Goal: Task Accomplishment & Management: Complete application form

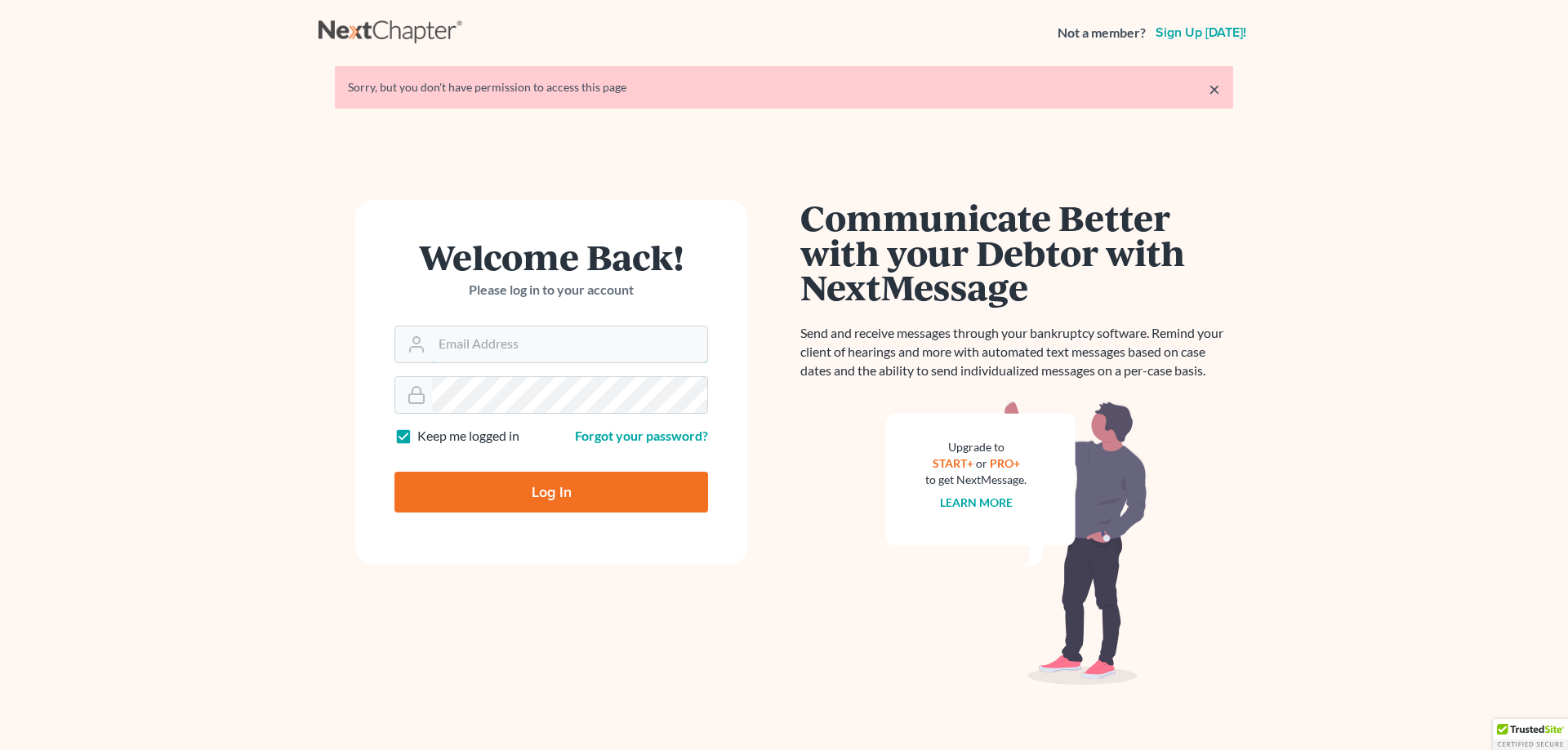
type input "[PERSON_NAME][EMAIL_ADDRESS][DOMAIN_NAME]"
click at [524, 502] on input "Log In" at bounding box center [551, 492] width 313 height 41
type input "Thinking..."
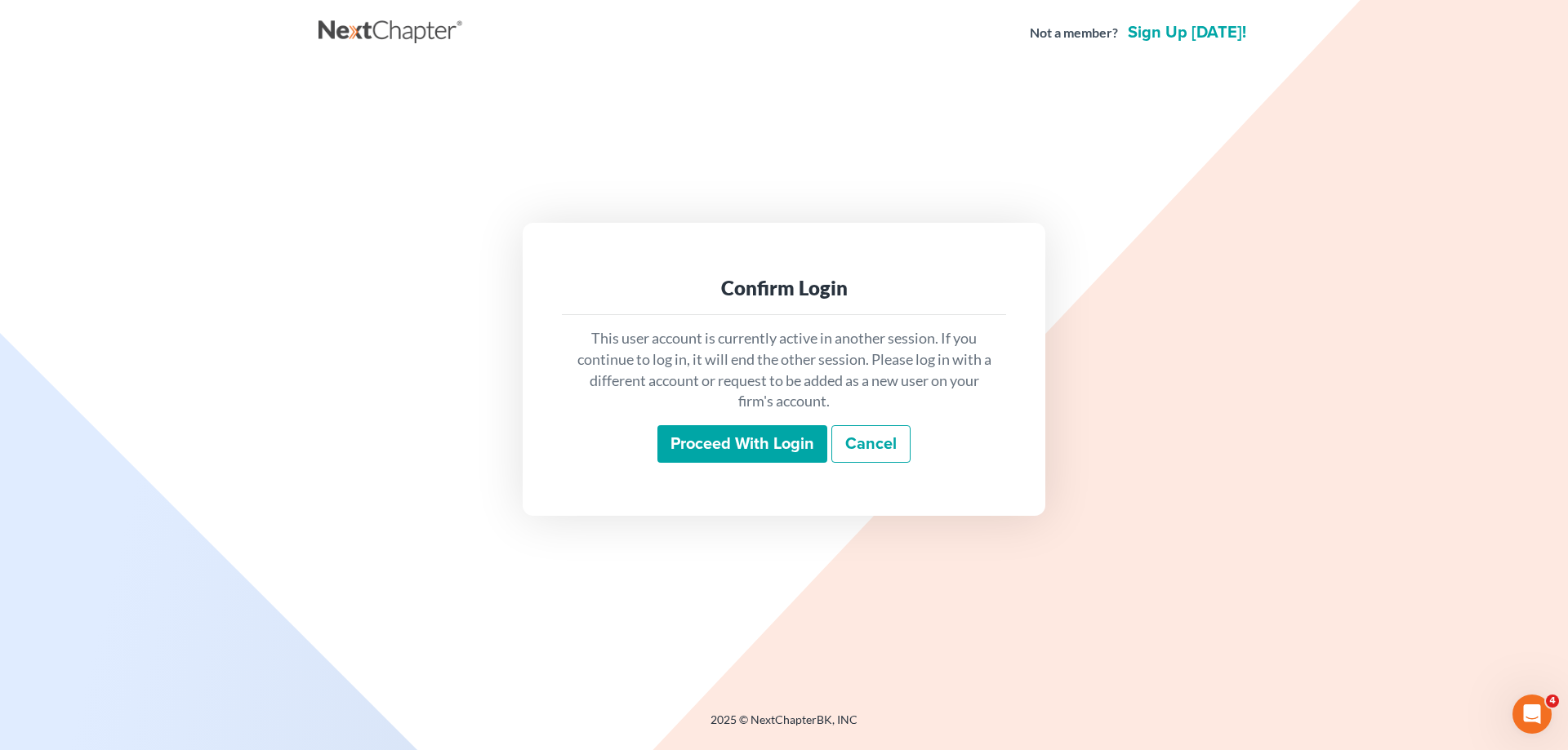
click at [724, 431] on input "Proceed with login" at bounding box center [742, 443] width 170 height 37
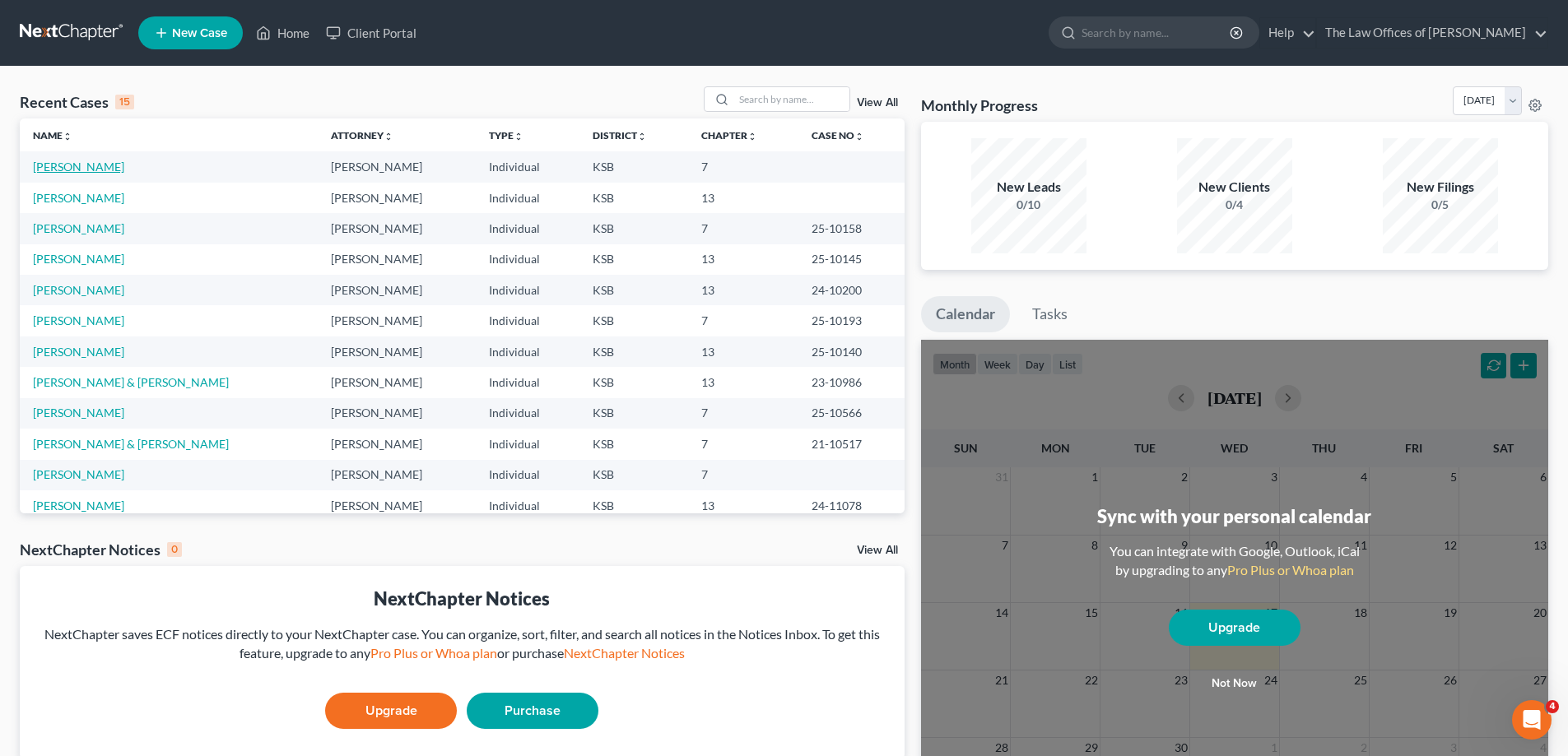
click at [85, 167] on link "[PERSON_NAME]" at bounding box center [79, 166] width 92 height 14
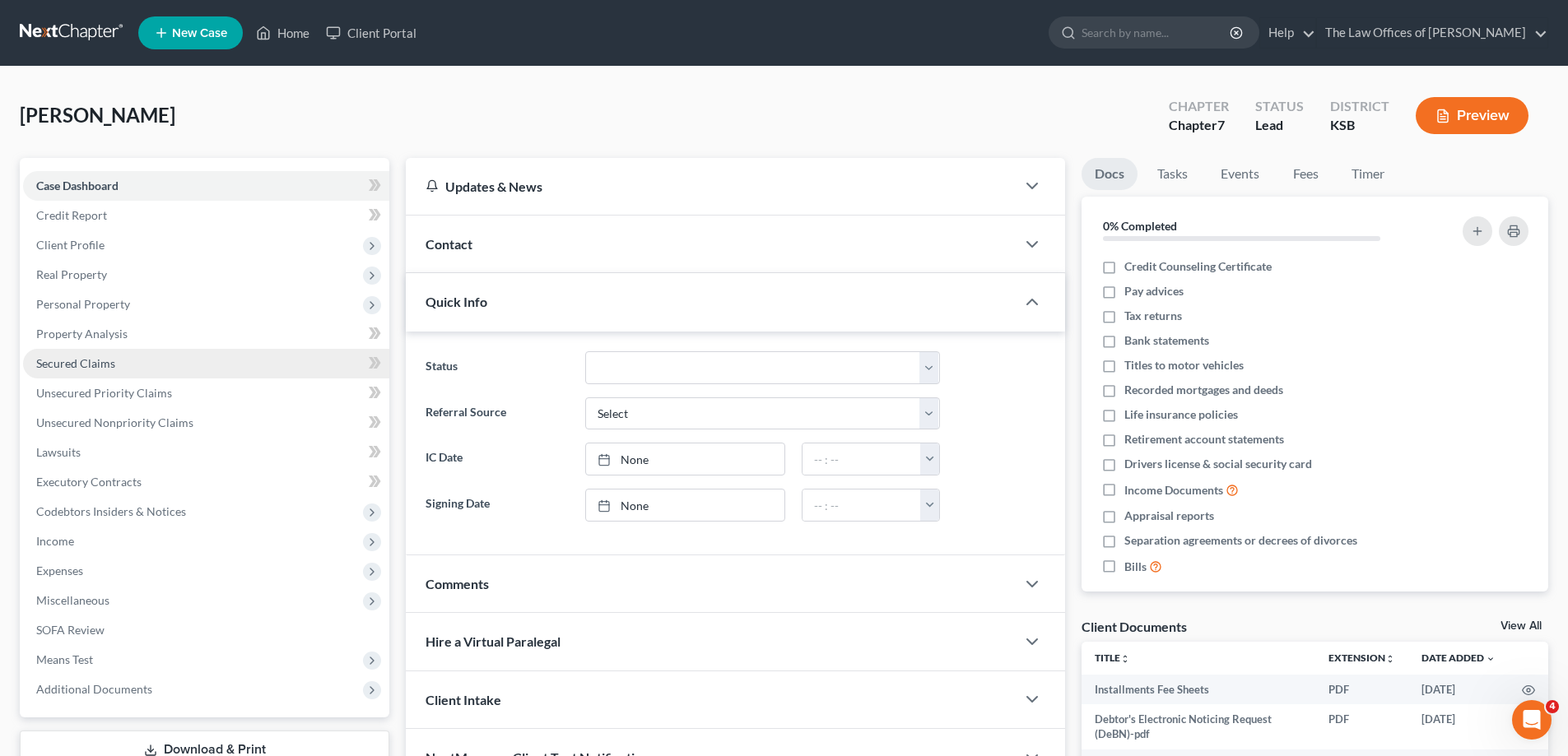
scroll to position [83, 0]
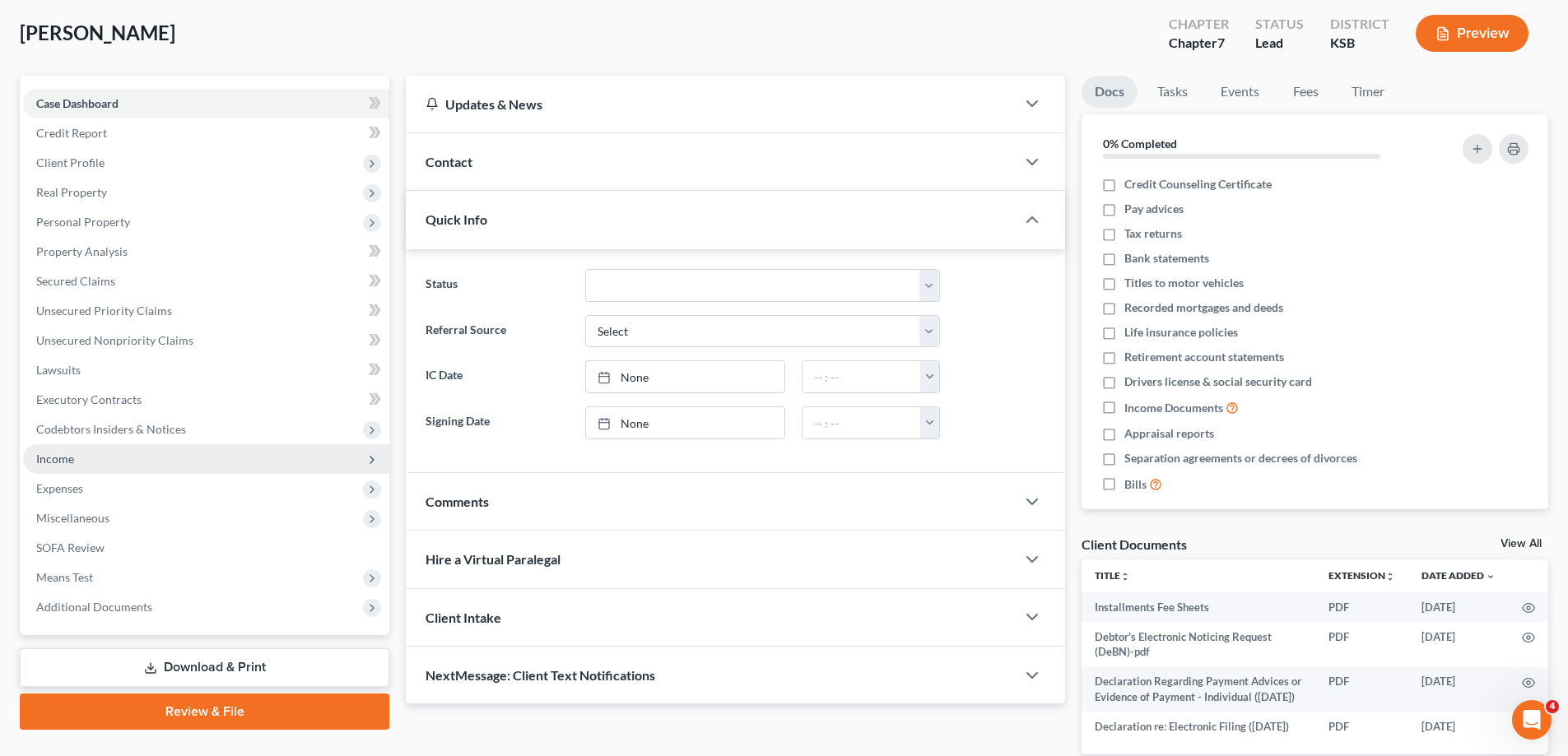
click at [231, 459] on span "Income" at bounding box center [206, 459] width 366 height 29
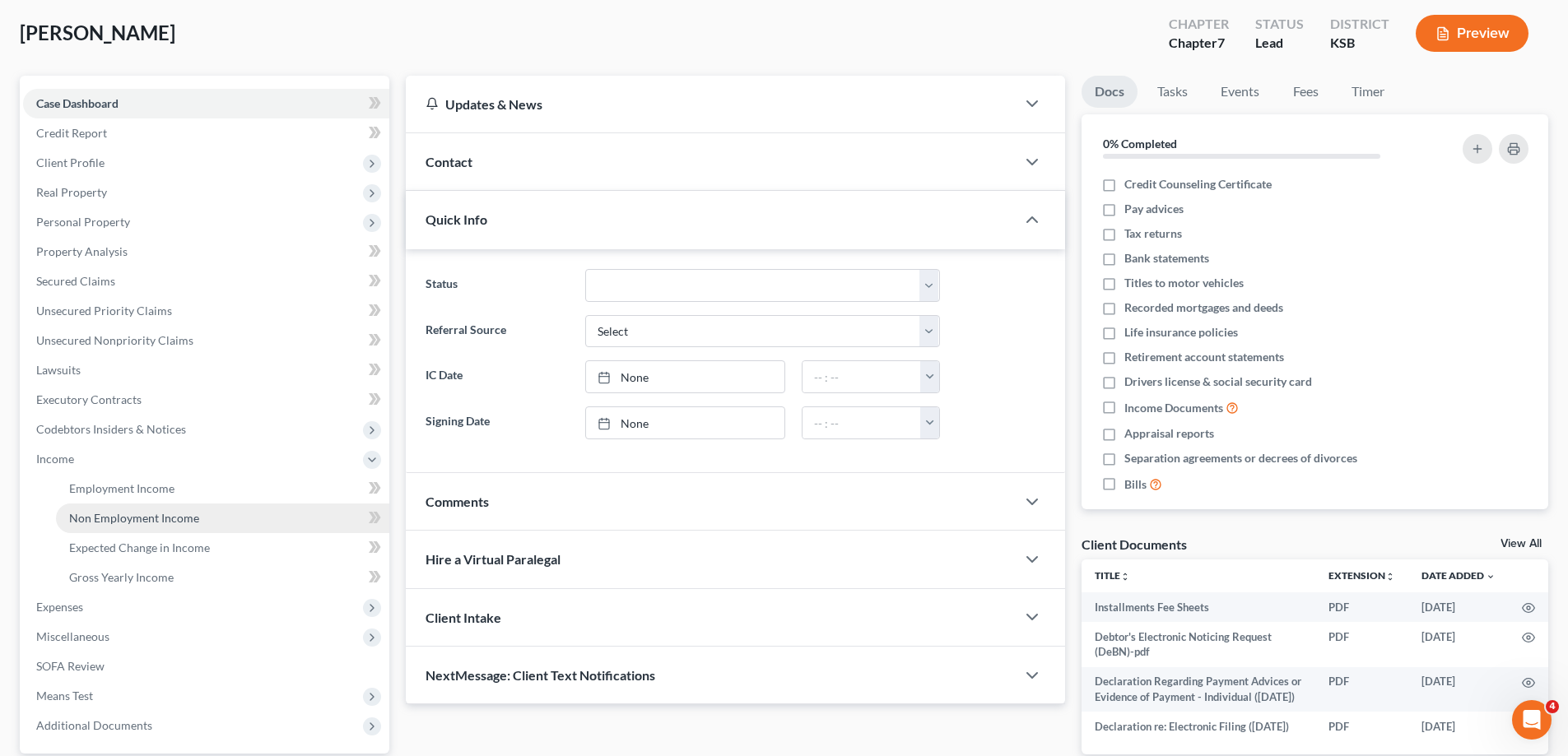
click at [243, 520] on link "Non Employment Income" at bounding box center [222, 518] width 333 height 29
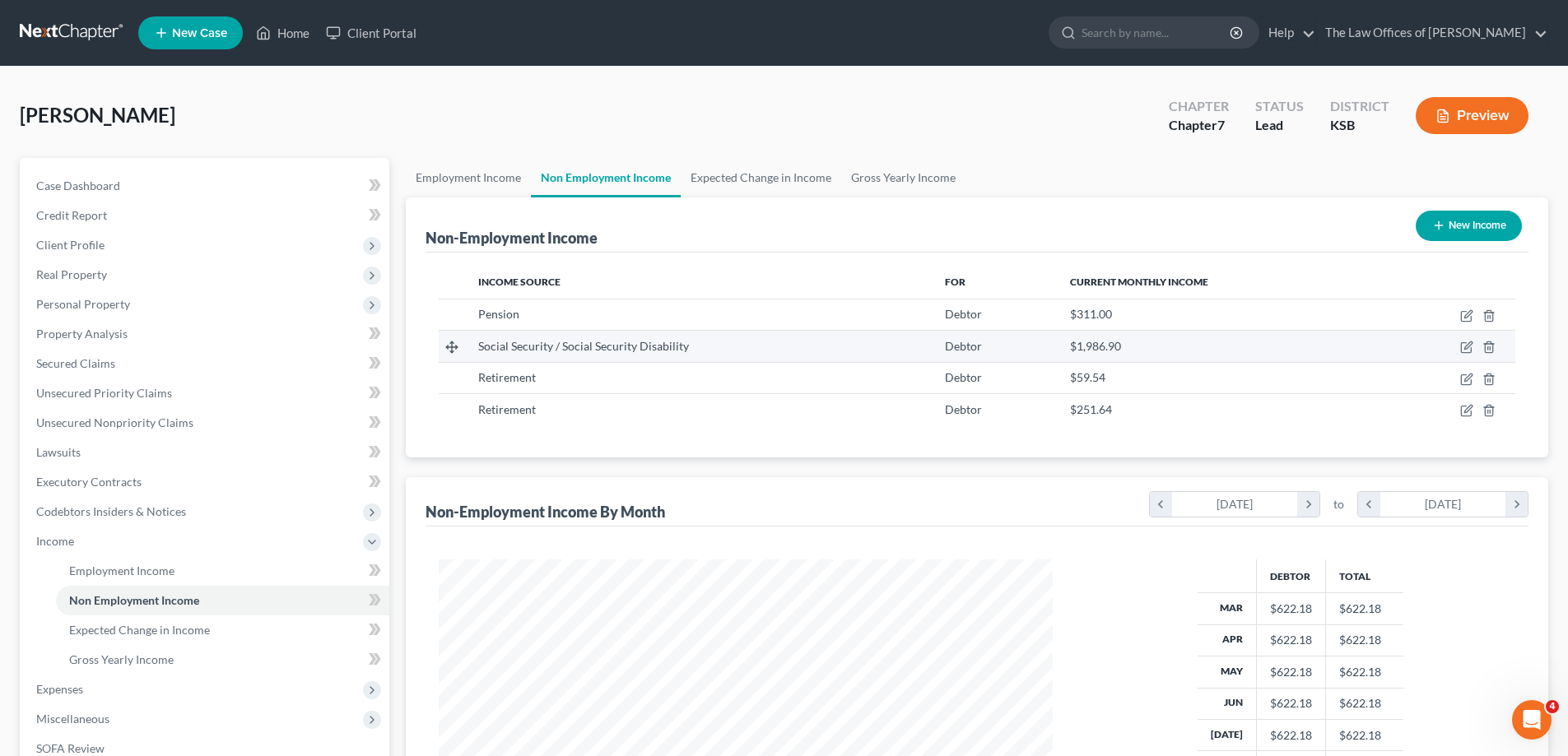
scroll to position [306, 647]
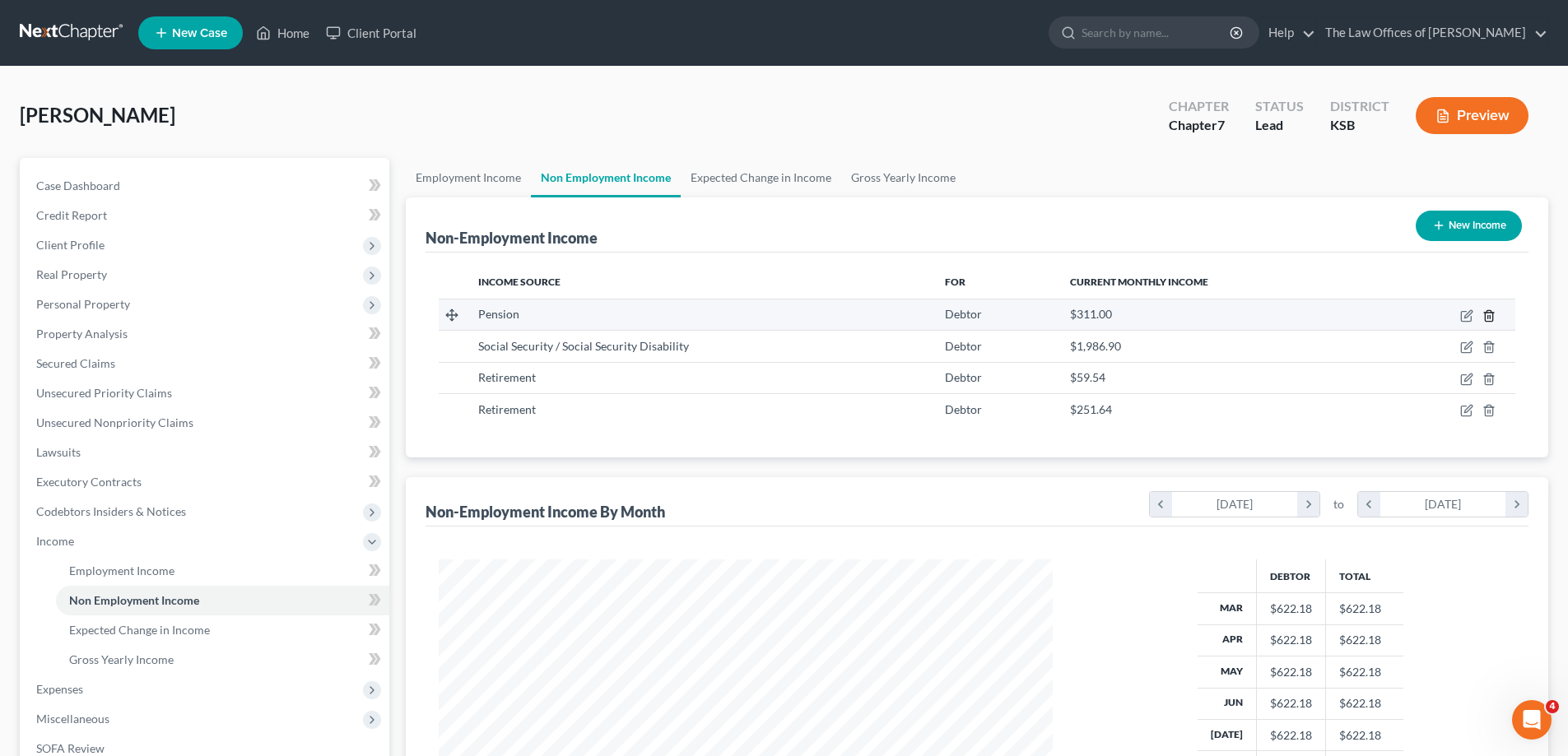
click at [1493, 311] on icon "button" at bounding box center [1489, 316] width 13 height 13
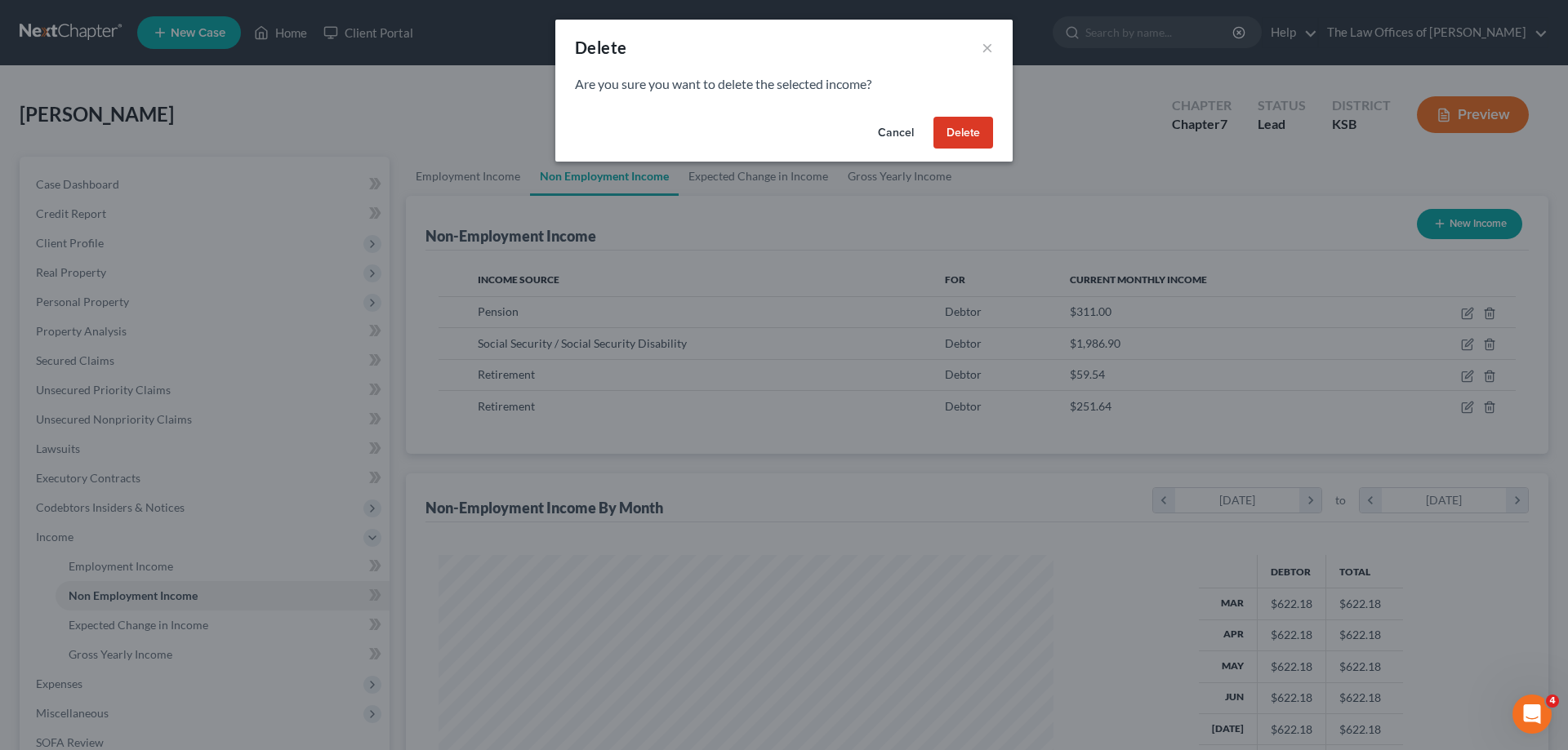
click at [974, 137] on button "Delete" at bounding box center [962, 133] width 59 height 33
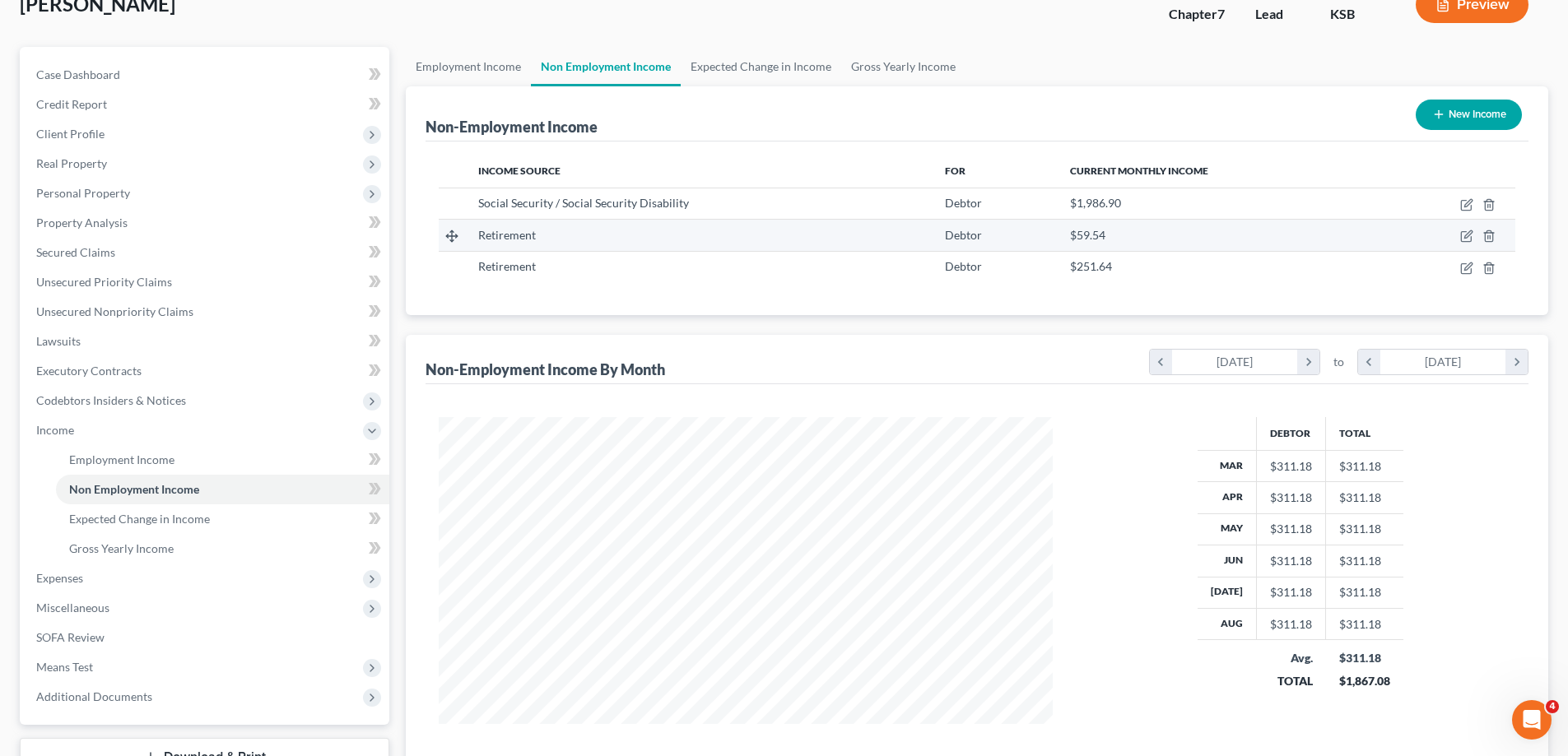
scroll to position [83, 0]
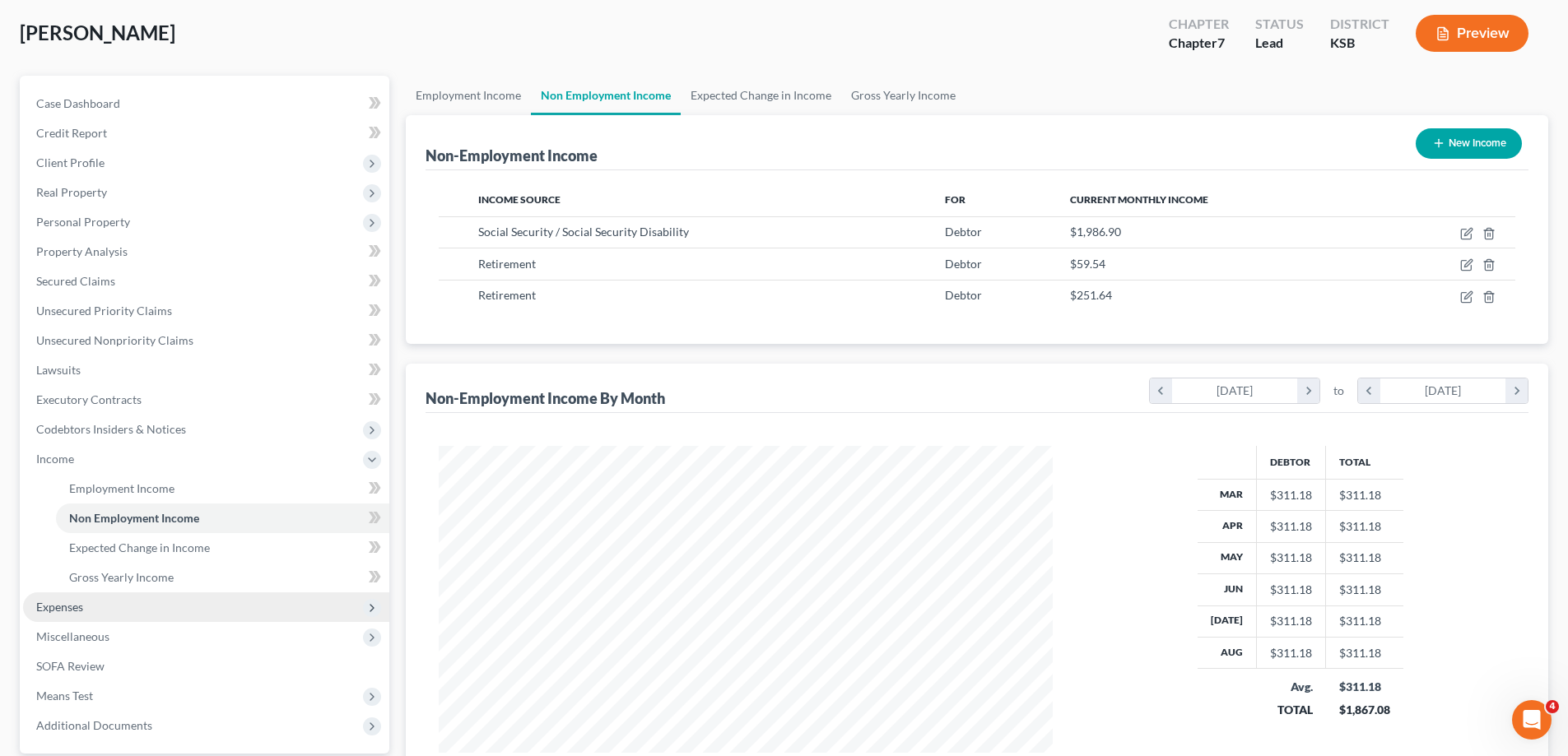
click at [125, 613] on span "Expenses" at bounding box center [206, 607] width 366 height 29
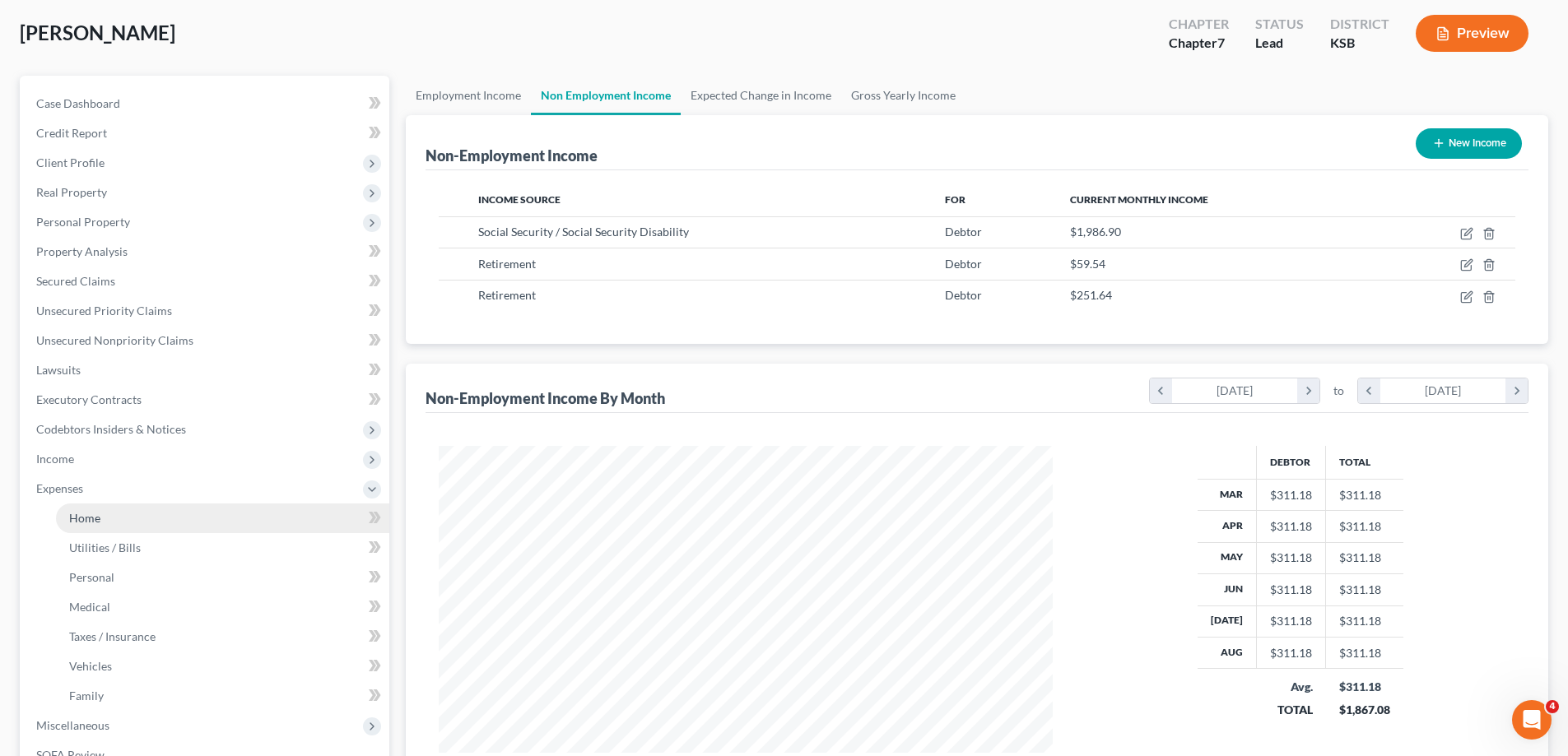
click at [239, 519] on link "Home" at bounding box center [222, 518] width 333 height 29
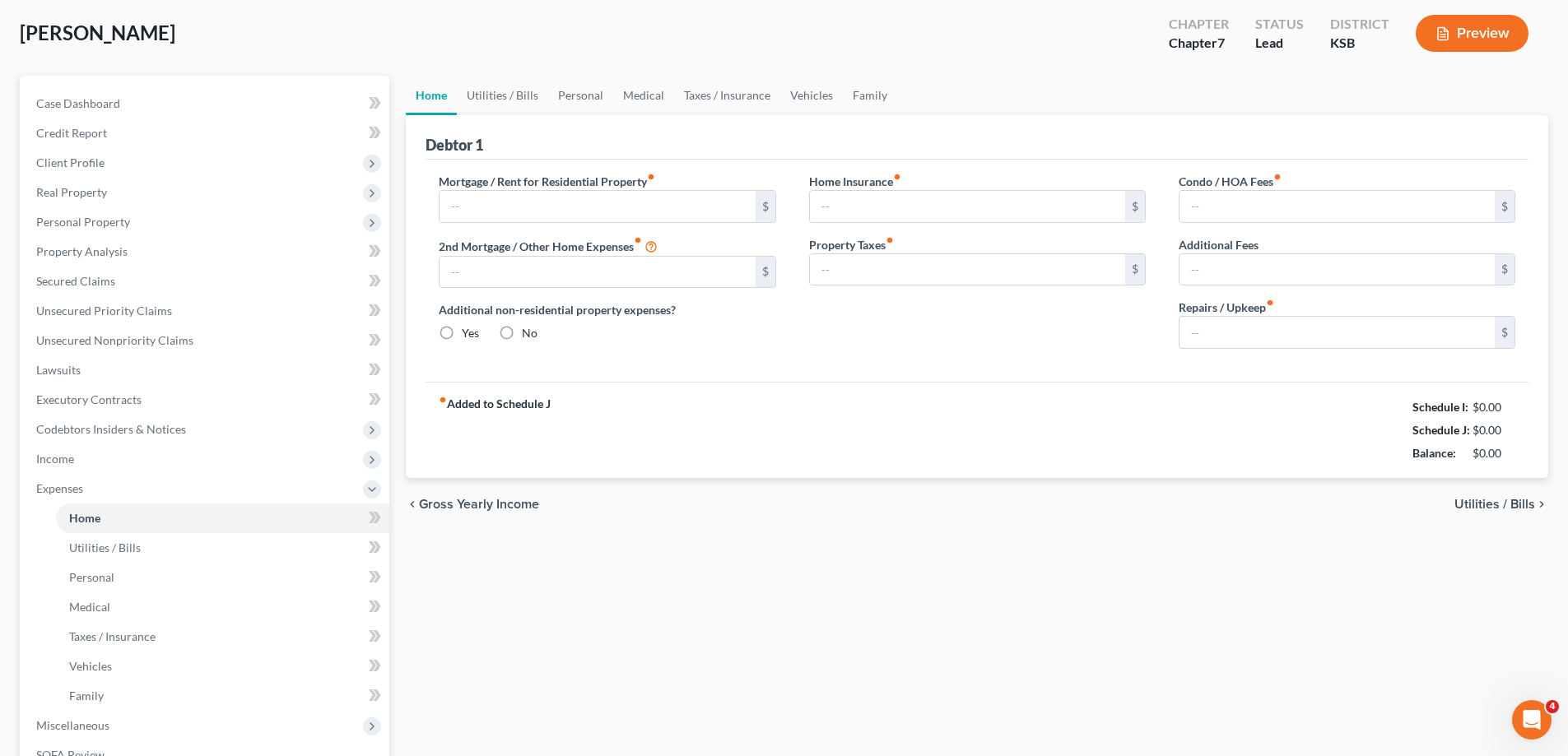
scroll to position [4, 0]
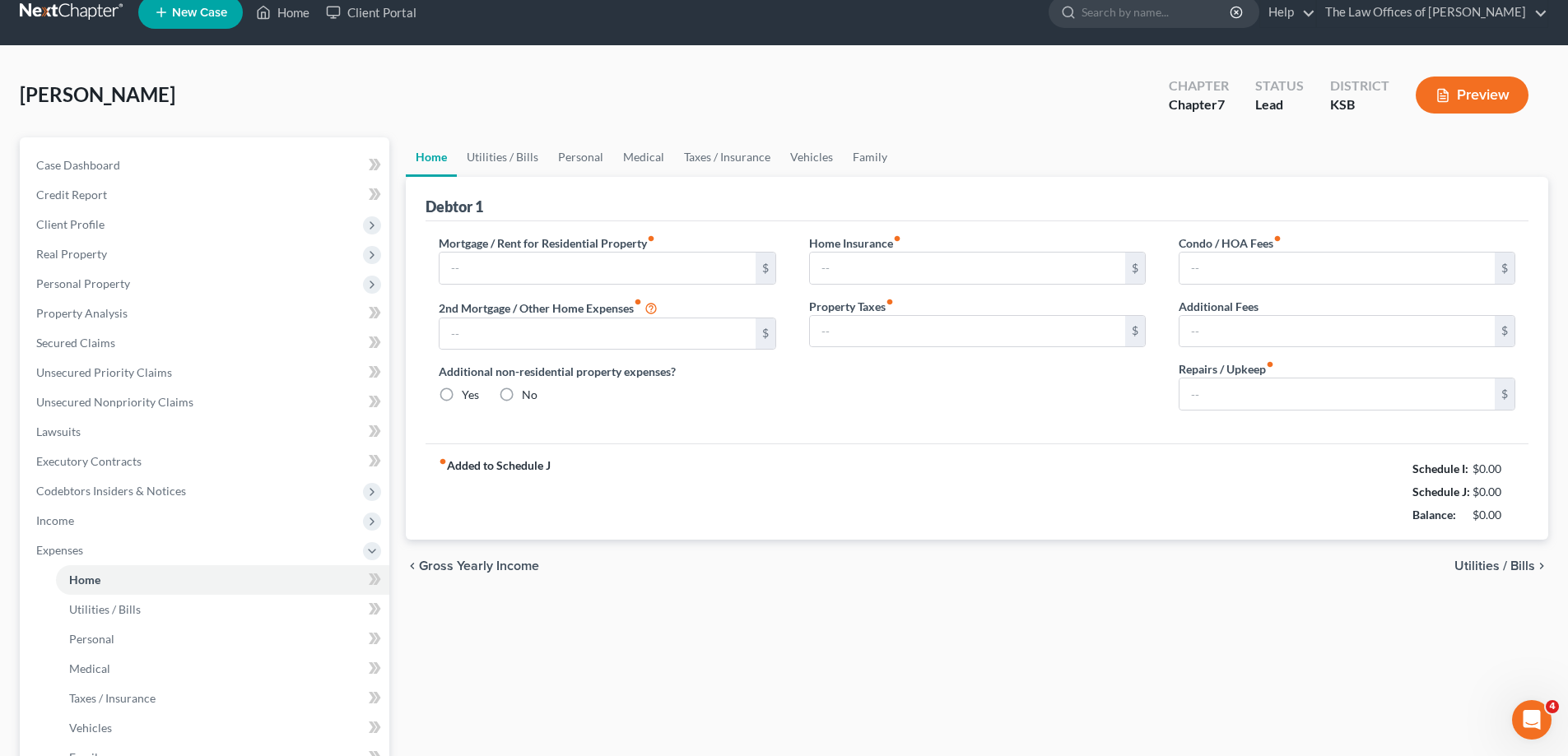
type input "392.00"
type input "0.00"
radio input "true"
type input "0.00"
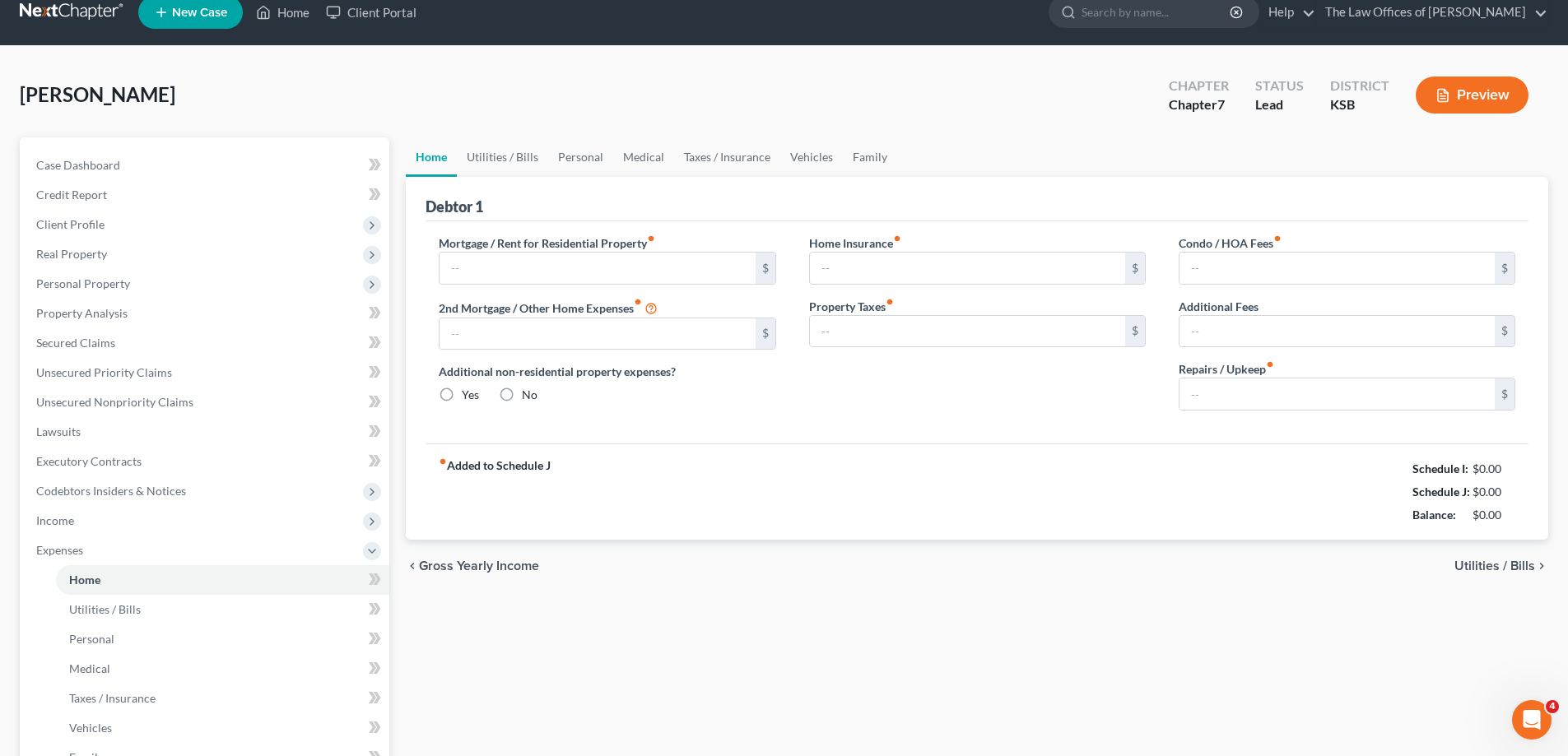
type input "0.00"
type input "30.00"
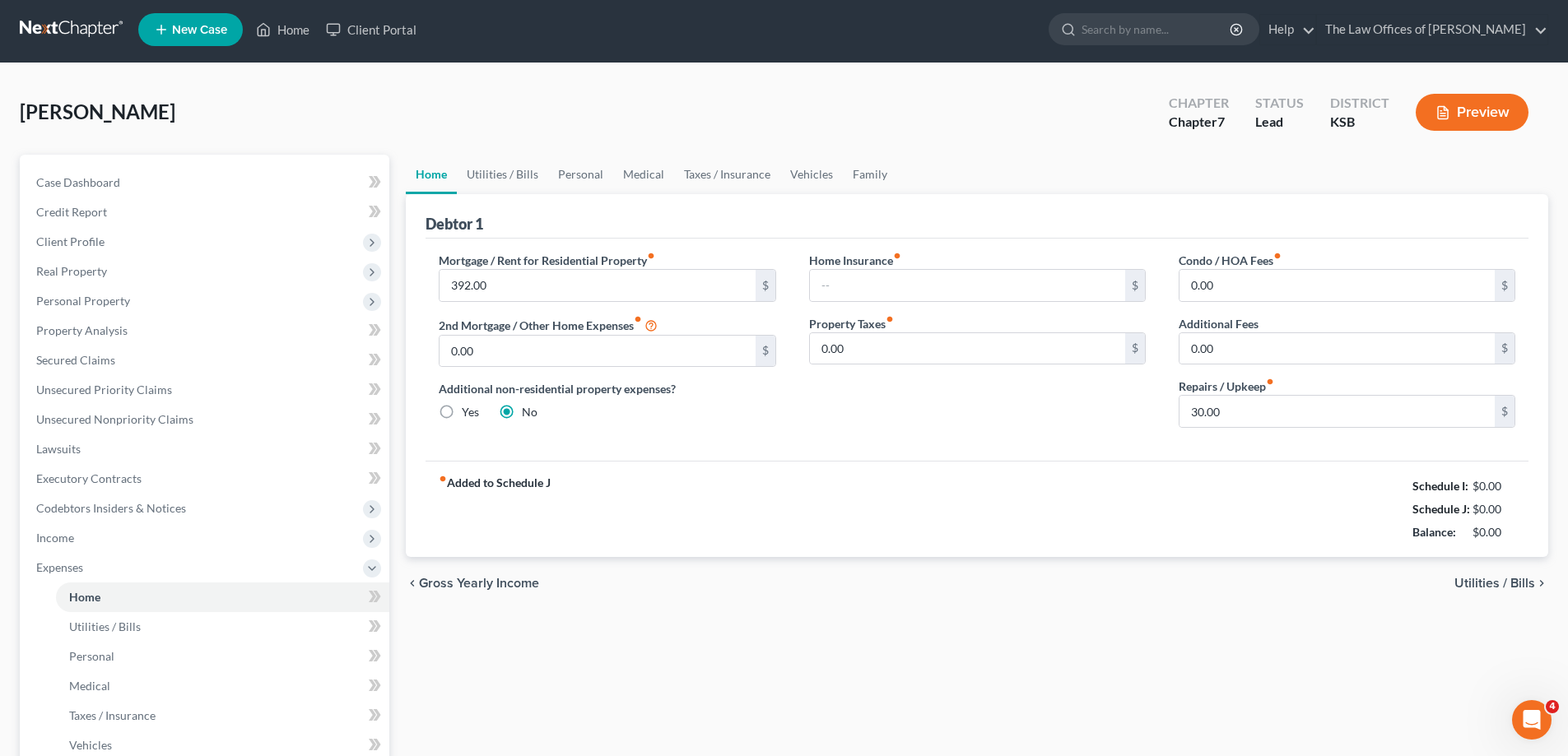
scroll to position [0, 0]
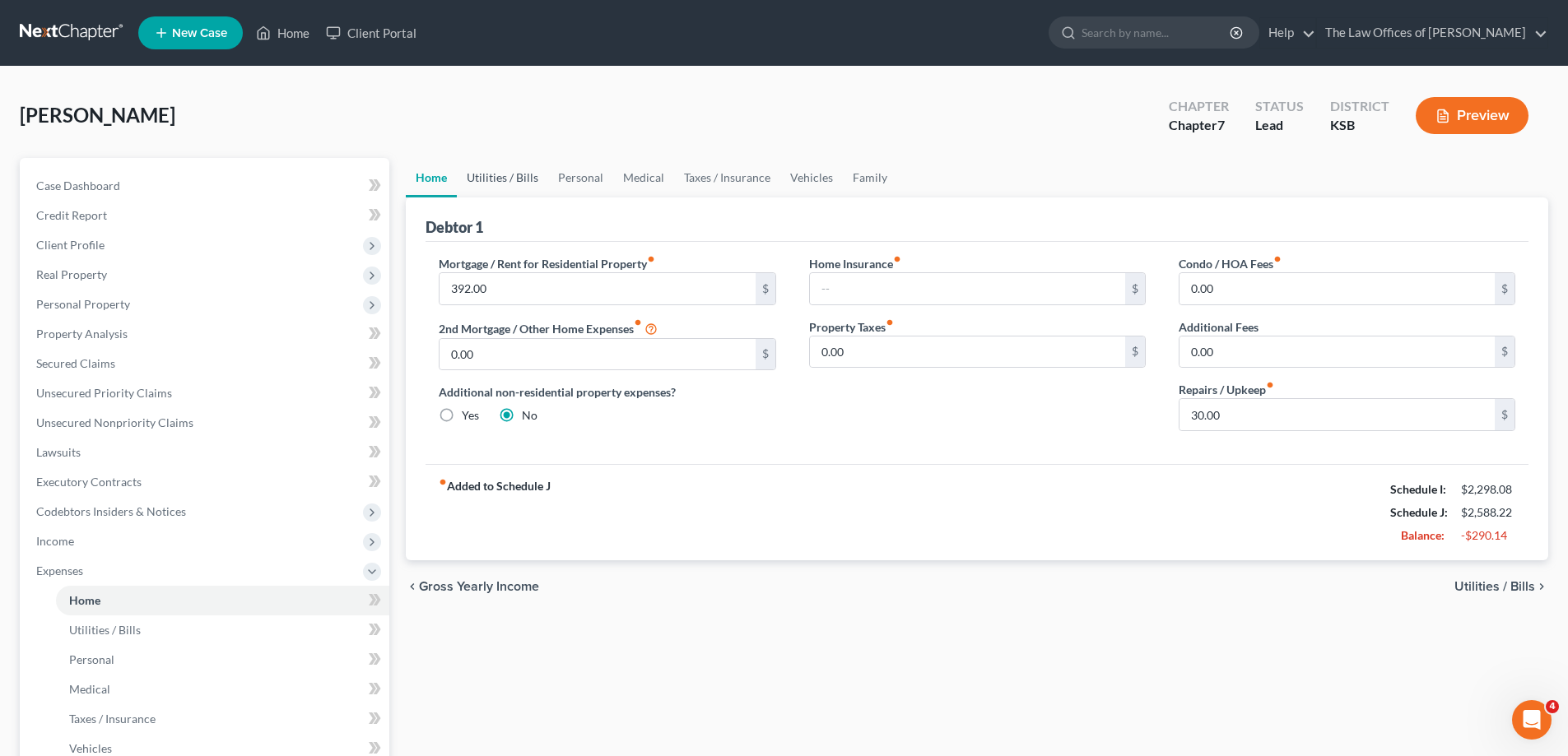
click at [498, 181] on link "Utilities / Bills" at bounding box center [503, 177] width 92 height 39
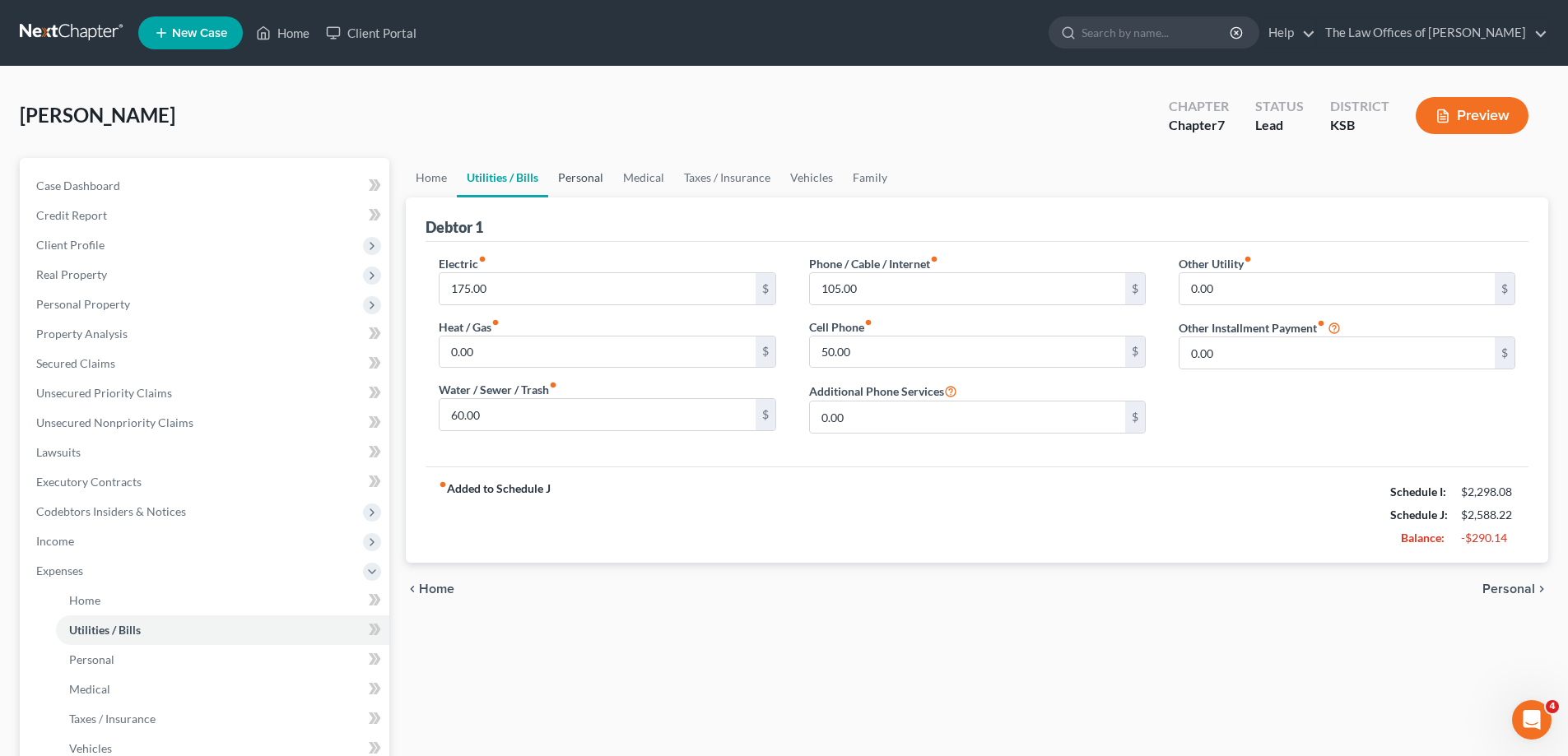
click at [577, 171] on link "Personal" at bounding box center [580, 177] width 65 height 39
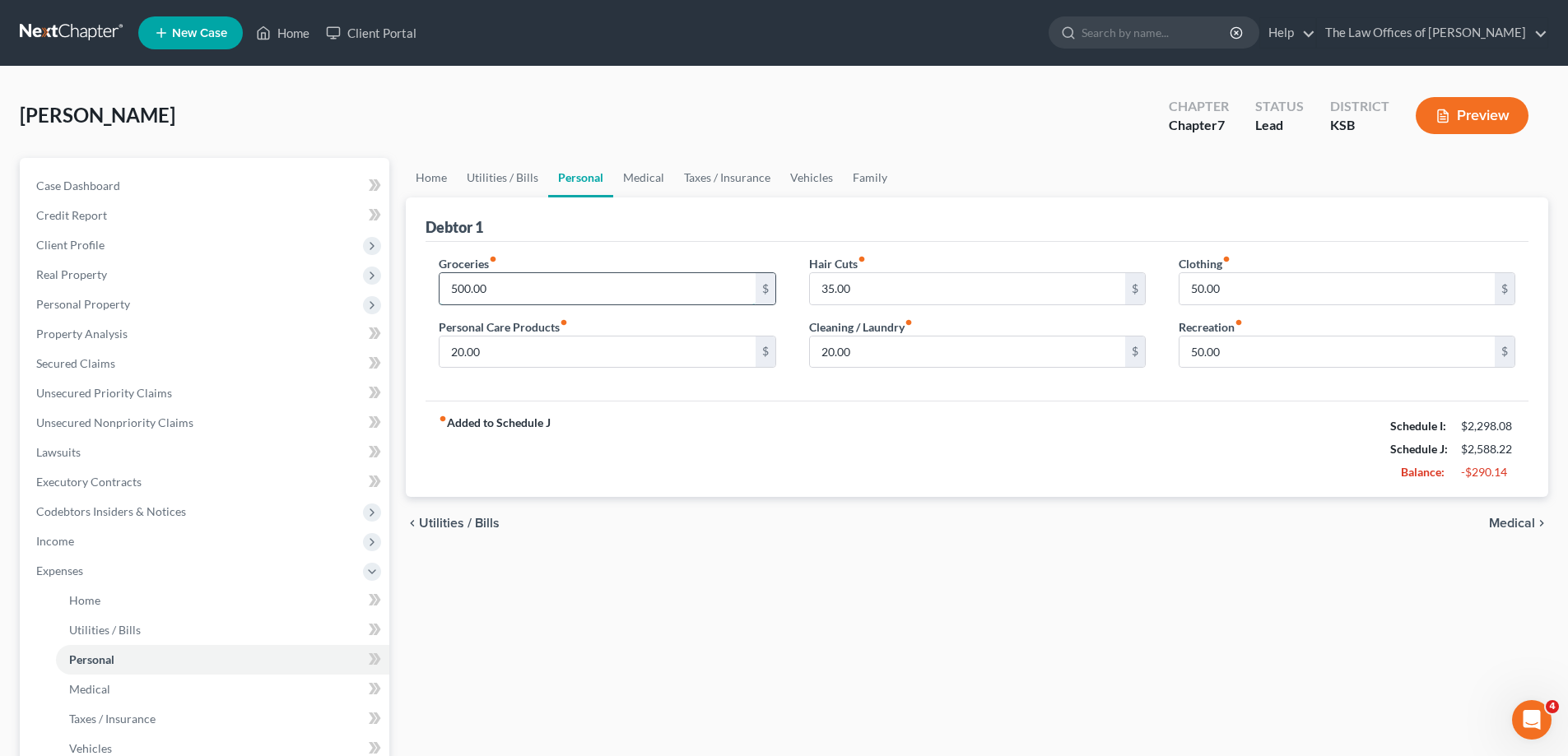
click at [536, 287] on input "500.00" at bounding box center [597, 289] width 315 height 31
type input "300"
click at [910, 284] on input "35.00" at bounding box center [967, 289] width 315 height 31
type input "25"
click at [1274, 294] on input "50.00" at bounding box center [1337, 289] width 315 height 31
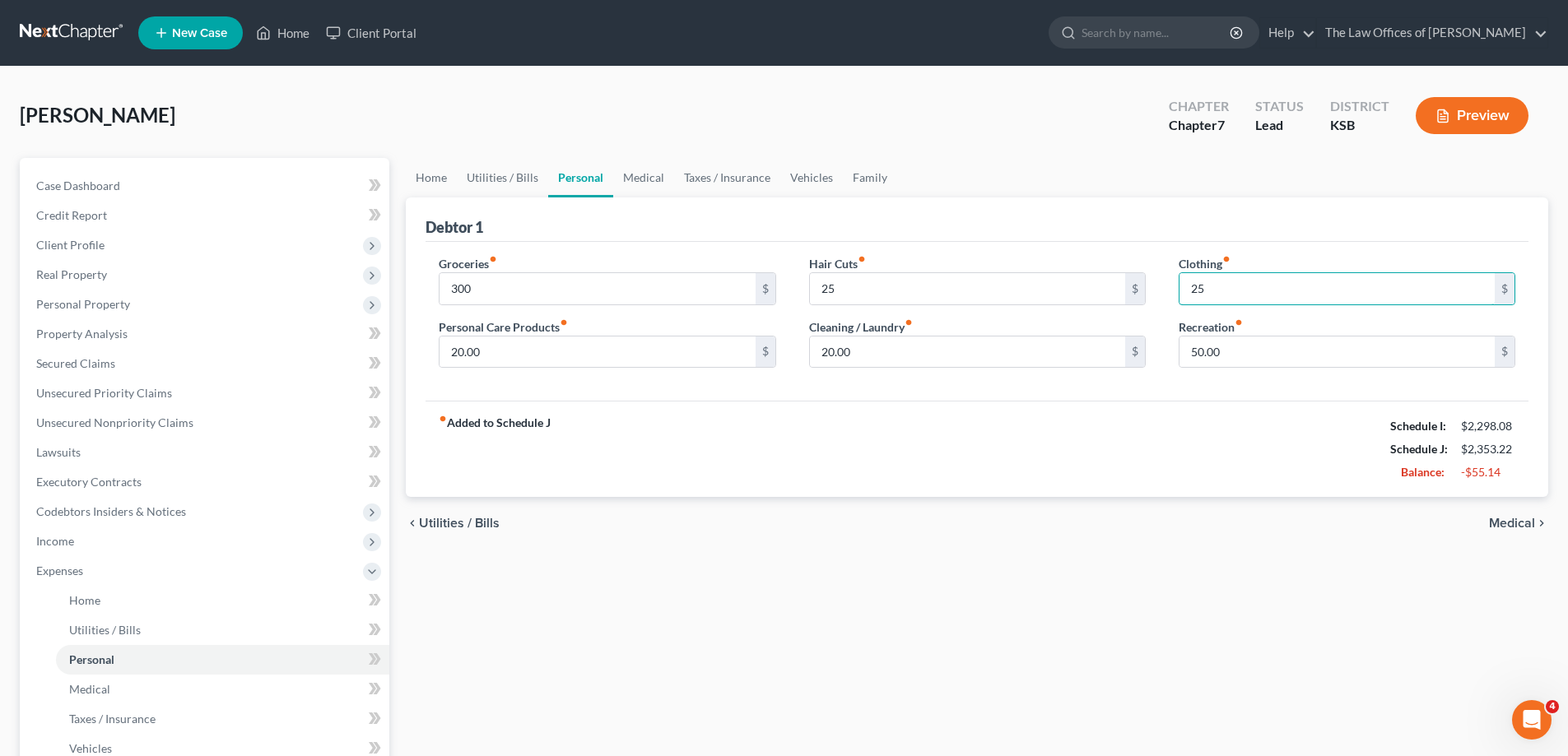
type input "25"
click at [1170, 392] on div "Groceries fiber_manual_record 300 $ Personal Care Products fiber_manual_record …" at bounding box center [978, 322] width 1103 height 160
type input "0"
click at [1144, 444] on div "fiber_manual_record Added to Schedule J Schedule I: $2,298.08 Schedule J: $2,30…" at bounding box center [978, 449] width 1103 height 96
click at [640, 181] on link "Medical" at bounding box center [644, 177] width 61 height 39
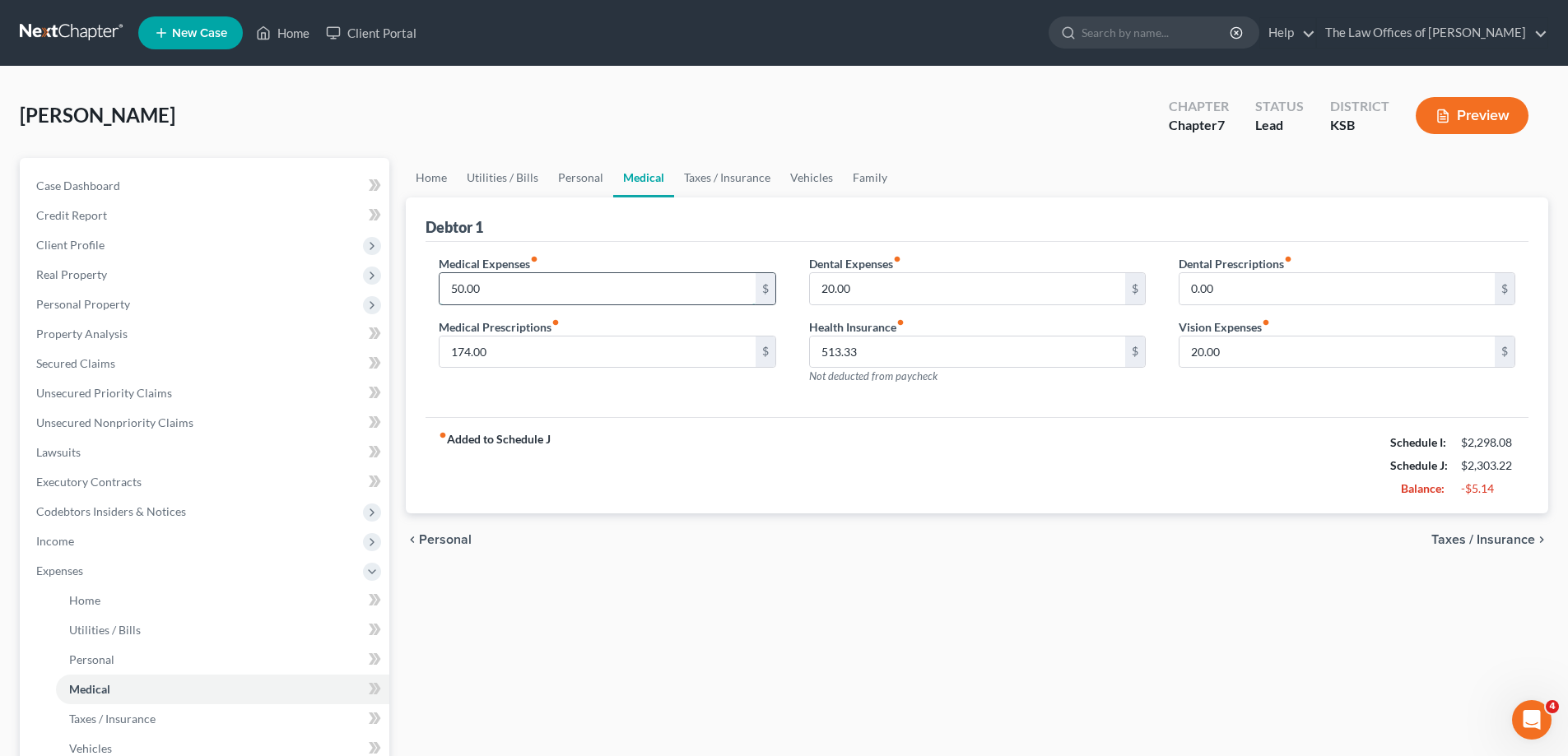
click at [526, 299] on input "50.00" at bounding box center [597, 289] width 315 height 31
type input "2"
click at [610, 413] on div "Medical Expenses fiber_manual_record 30 $ Medical Prescriptions fiber_manual_re…" at bounding box center [978, 330] width 1103 height 176
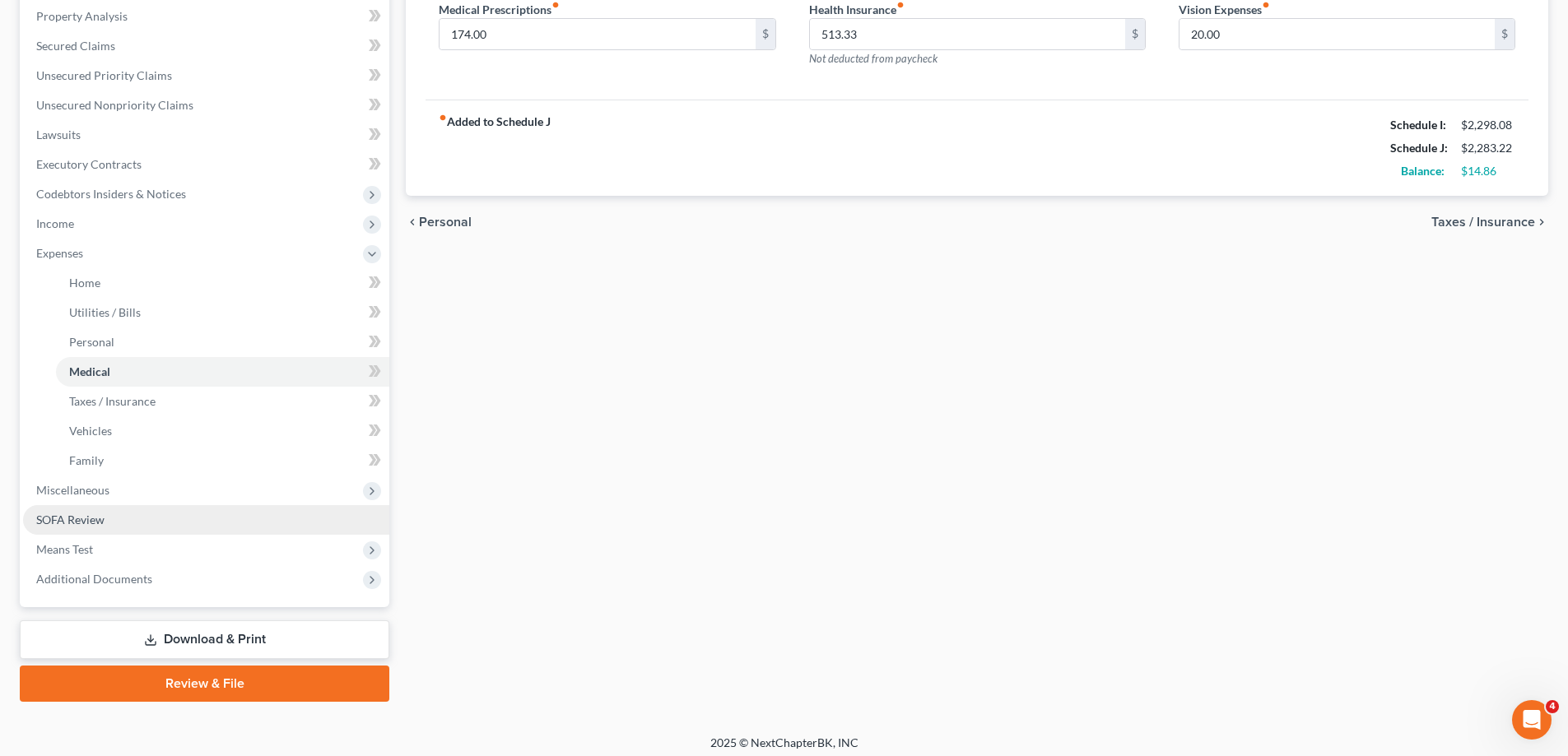
scroll to position [326, 0]
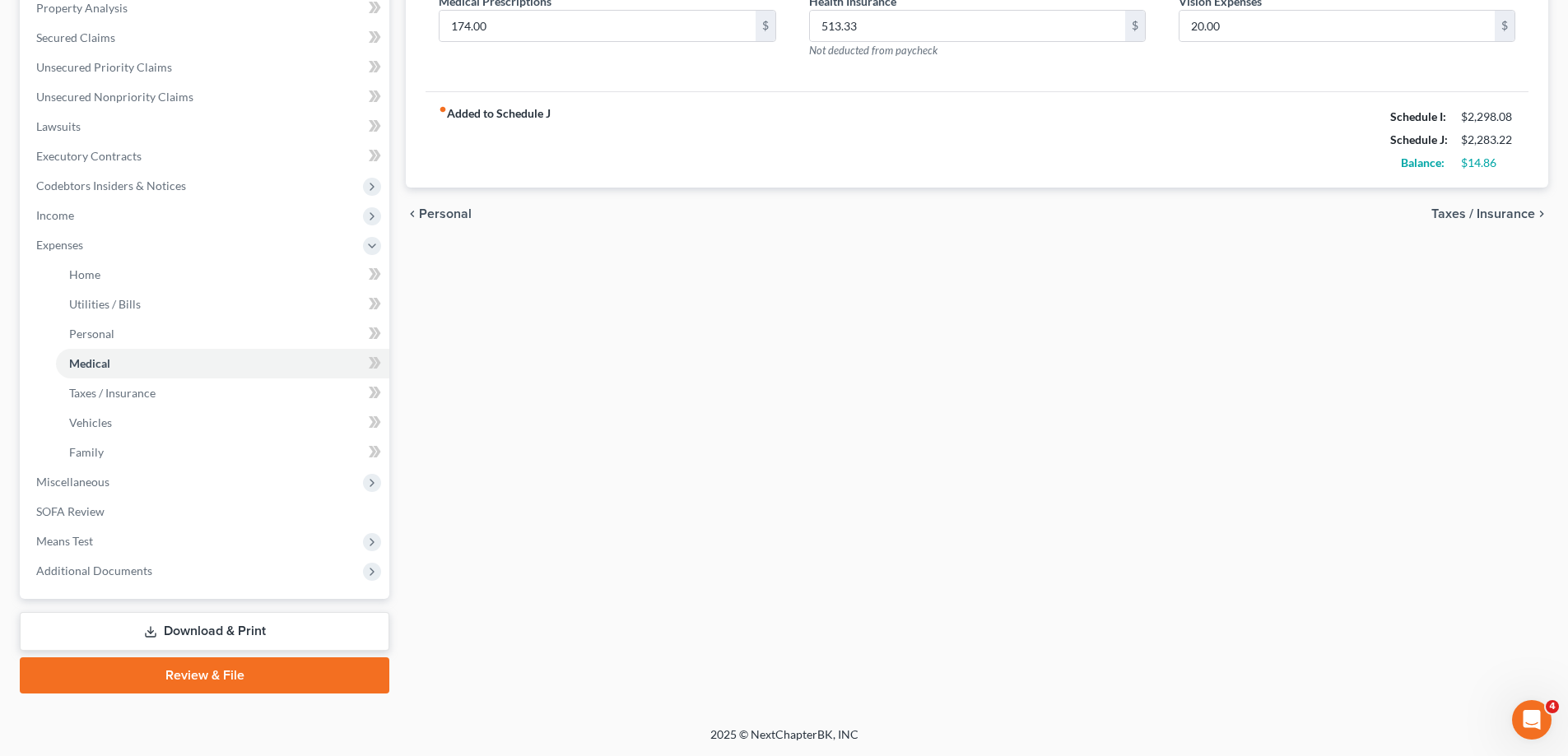
click at [268, 635] on link "Download & Print" at bounding box center [205, 631] width 370 height 39
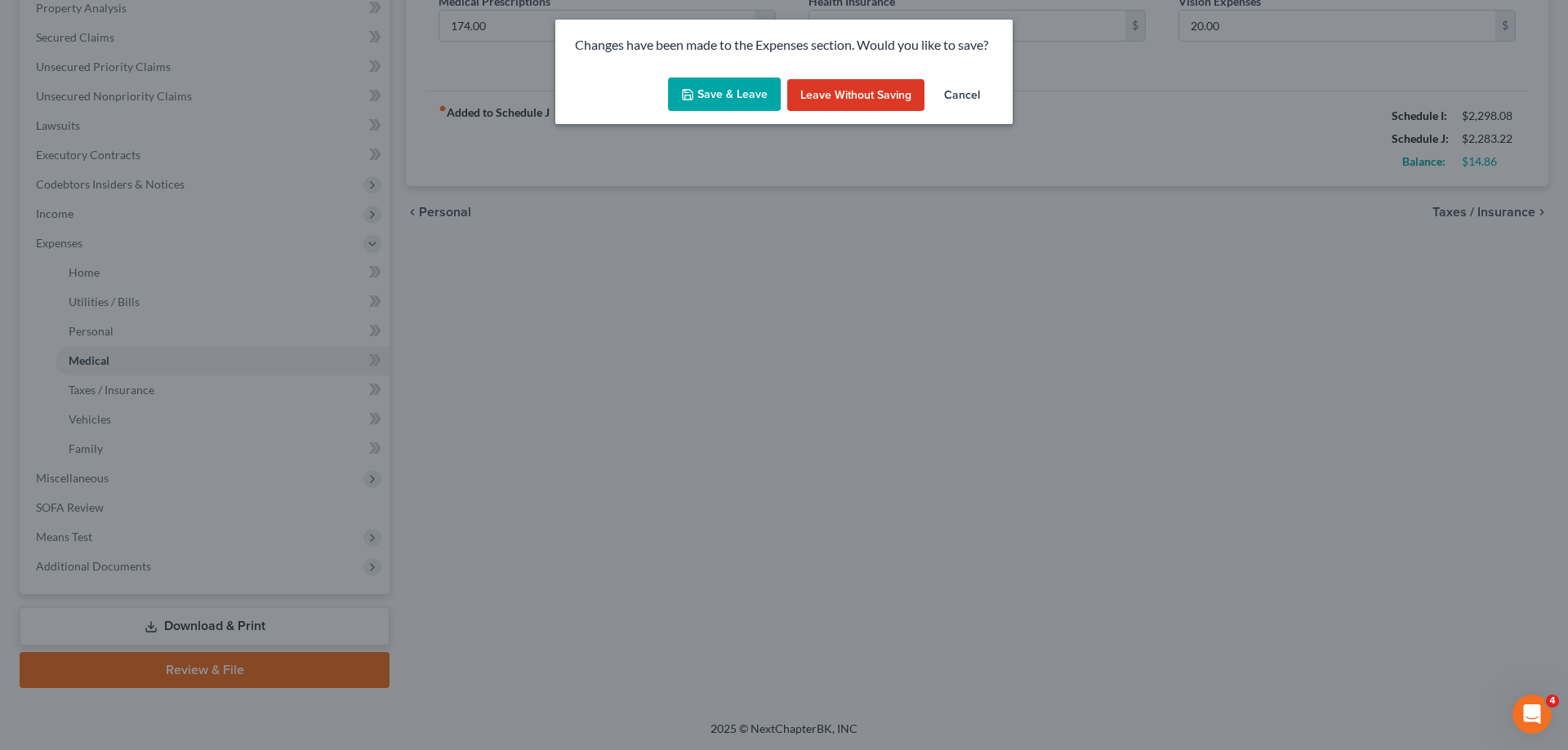
click at [735, 100] on button "Save & Leave" at bounding box center [724, 95] width 113 height 35
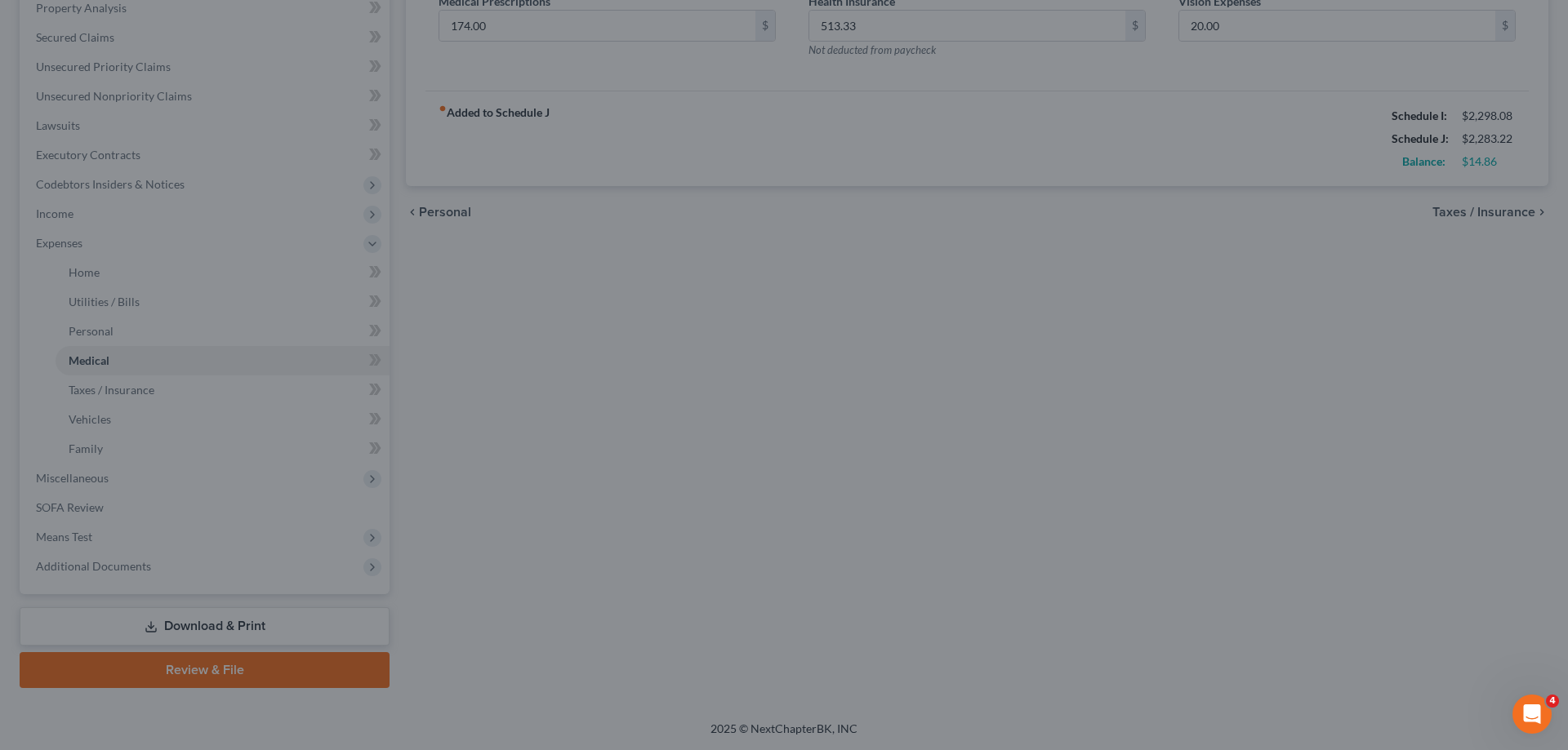
type input "30.00"
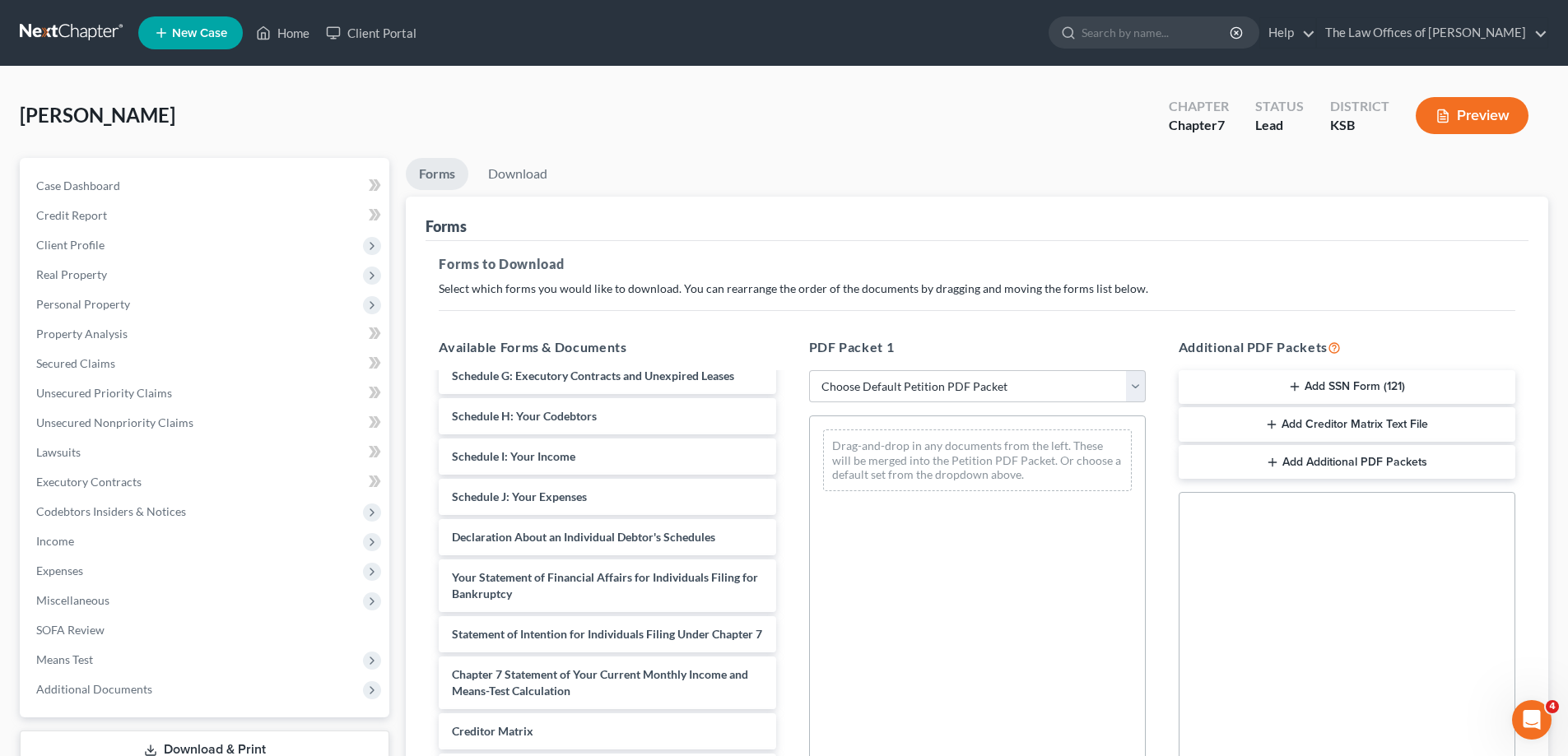
scroll to position [494, 0]
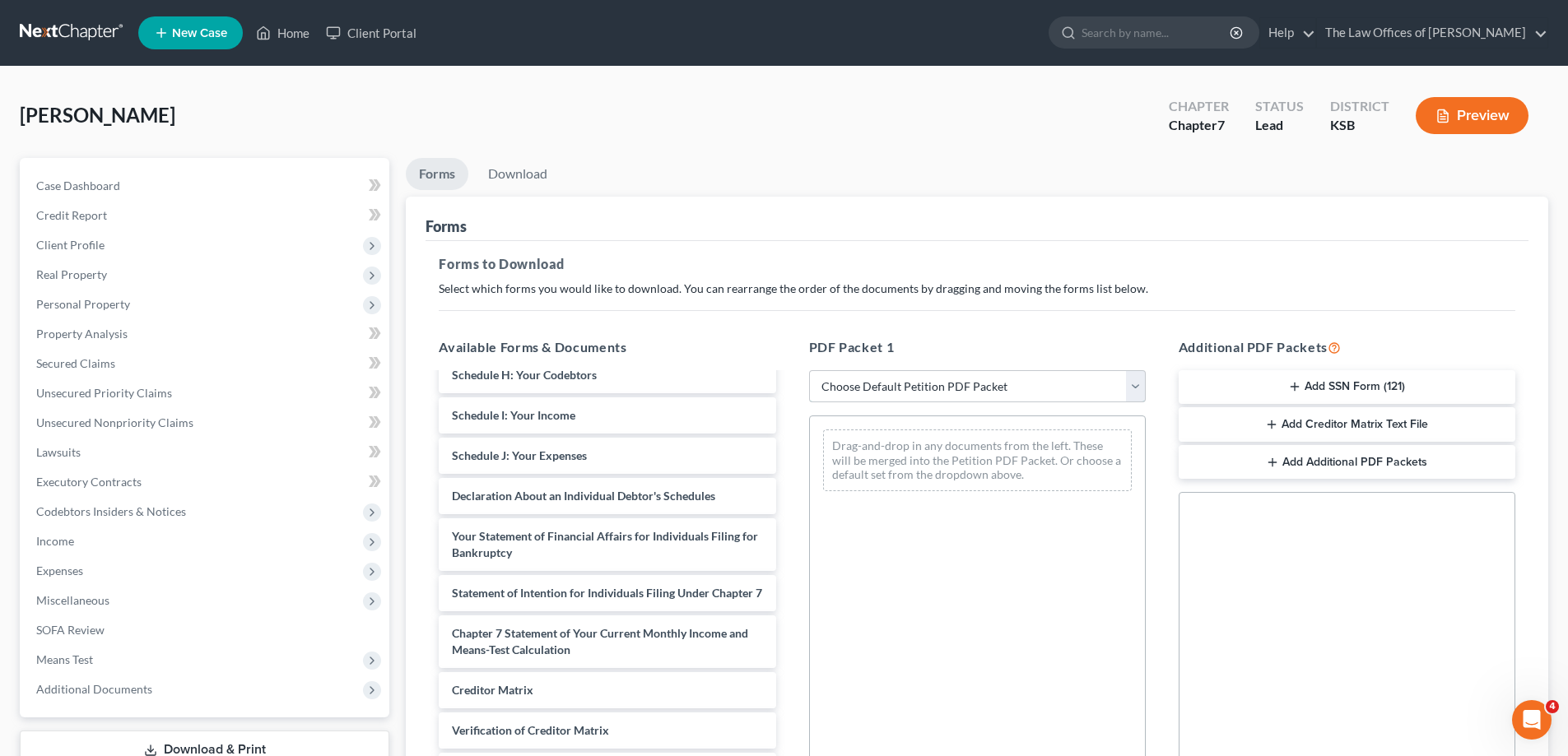
click at [925, 381] on select "Choose Default Petition PDF Packet Complete Bankruptcy Petition (all forms and …" at bounding box center [977, 387] width 337 height 33
select select "2"
click at [809, 371] on select "Choose Default Petition PDF Packet Complete Bankruptcy Petition (all forms and …" at bounding box center [977, 387] width 337 height 33
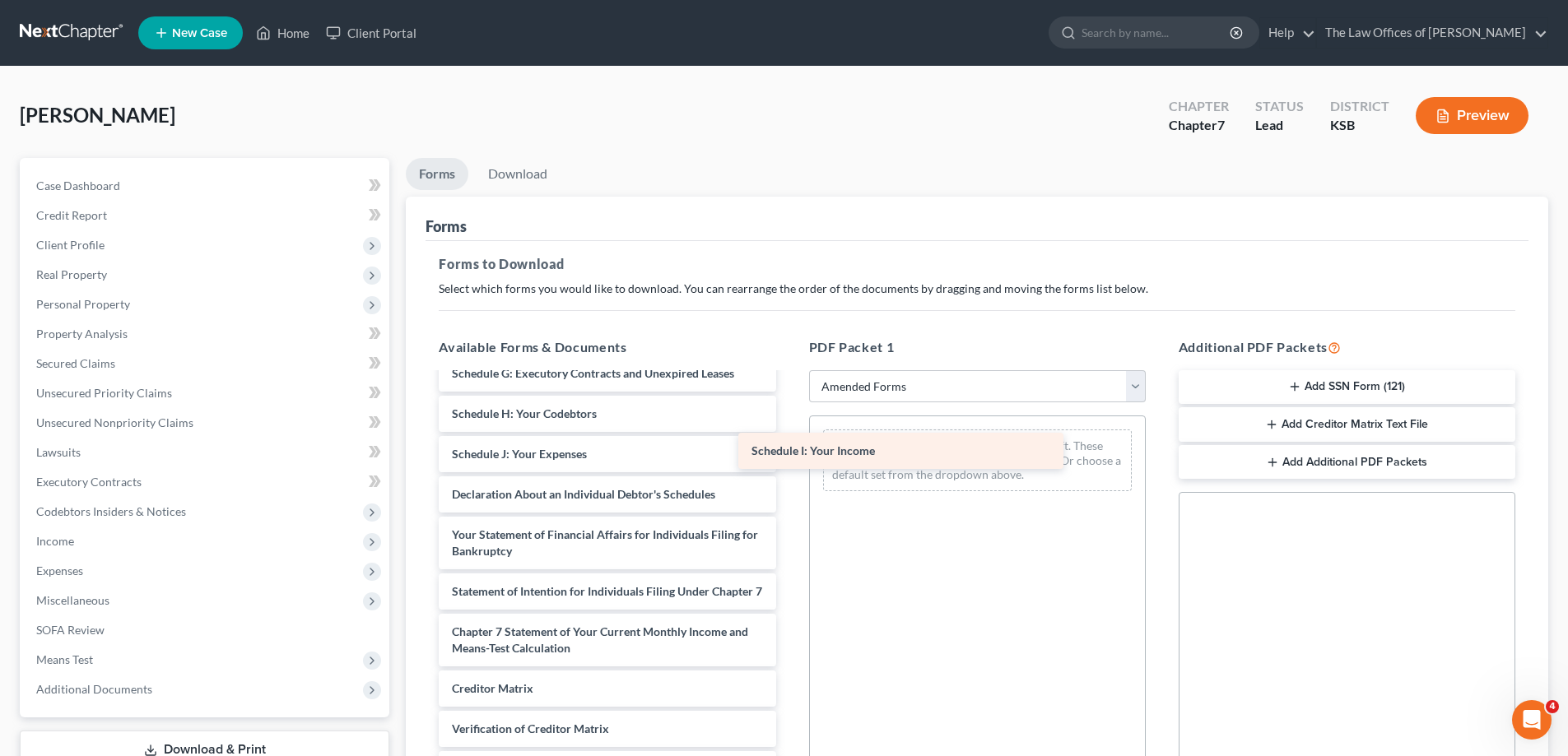
drag, startPoint x: 611, startPoint y: 457, endPoint x: 933, endPoint y: 453, distance: 322.0
click at [789, 453] on div "Schedule I: Your Income Voluntary Petition for Individuals Filing for Bankruptc…" at bounding box center [607, 471] width 363 height 747
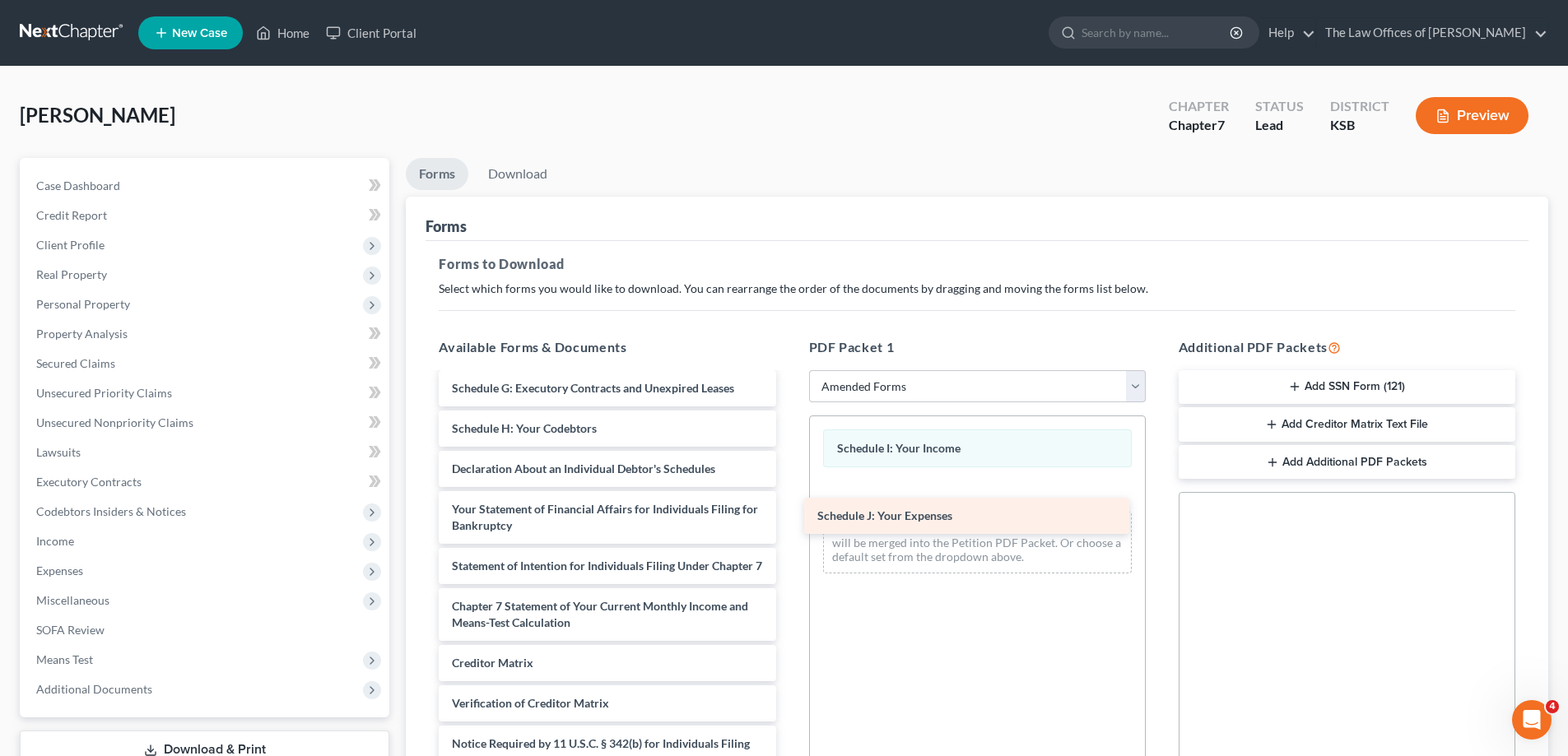
drag, startPoint x: 625, startPoint y: 457, endPoint x: 995, endPoint y: 518, distance: 375.0
click at [789, 518] on div "Schedule J: Your Expenses Voluntary Petition for Individuals Filing for Bankrup…" at bounding box center [607, 465] width 363 height 706
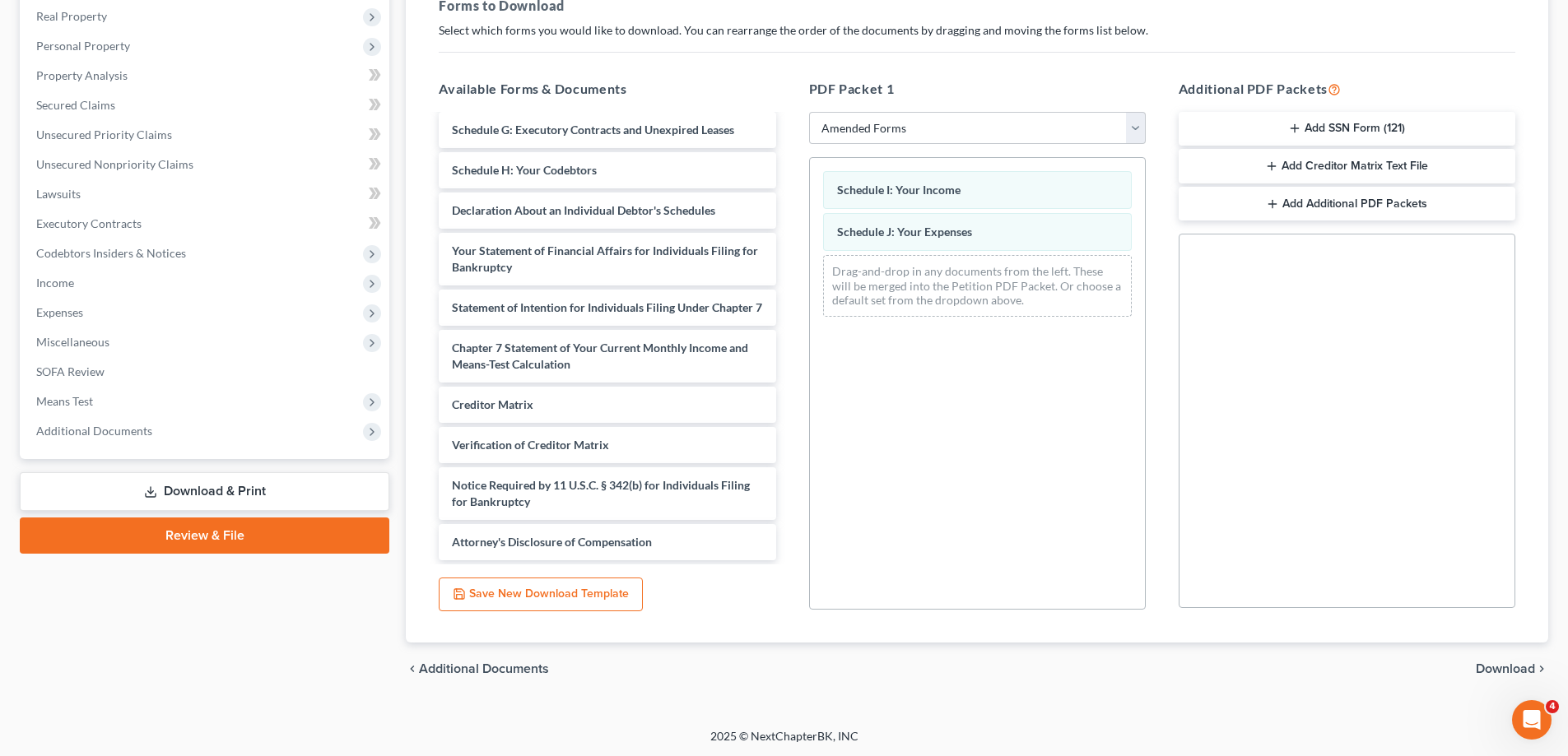
scroll to position [260, 0]
click at [1516, 676] on div "chevron_left Additional Documents Download chevron_right" at bounding box center [977, 667] width 1143 height 52
click at [1515, 672] on span "Download" at bounding box center [1506, 667] width 60 height 13
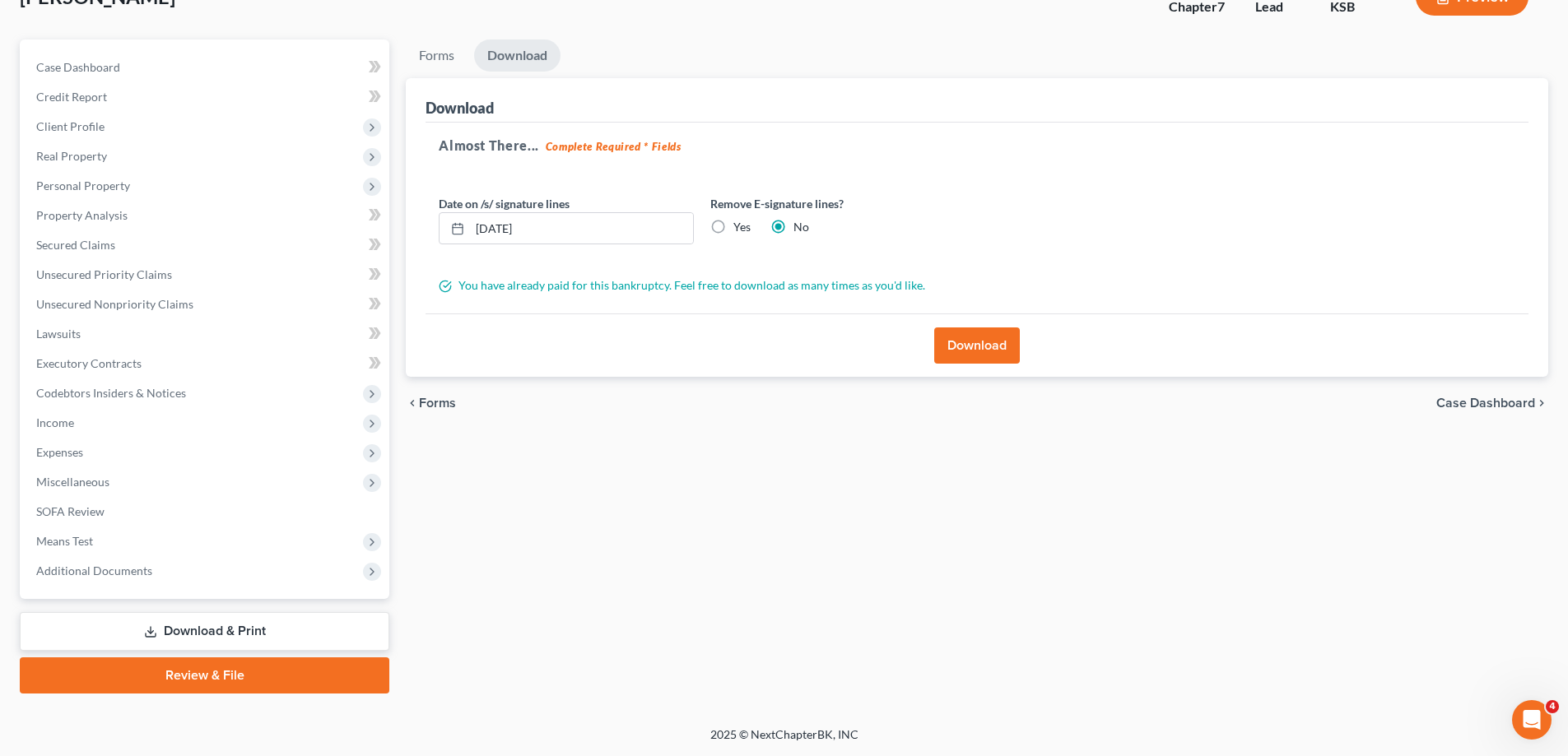
click at [987, 352] on button "Download" at bounding box center [977, 345] width 85 height 36
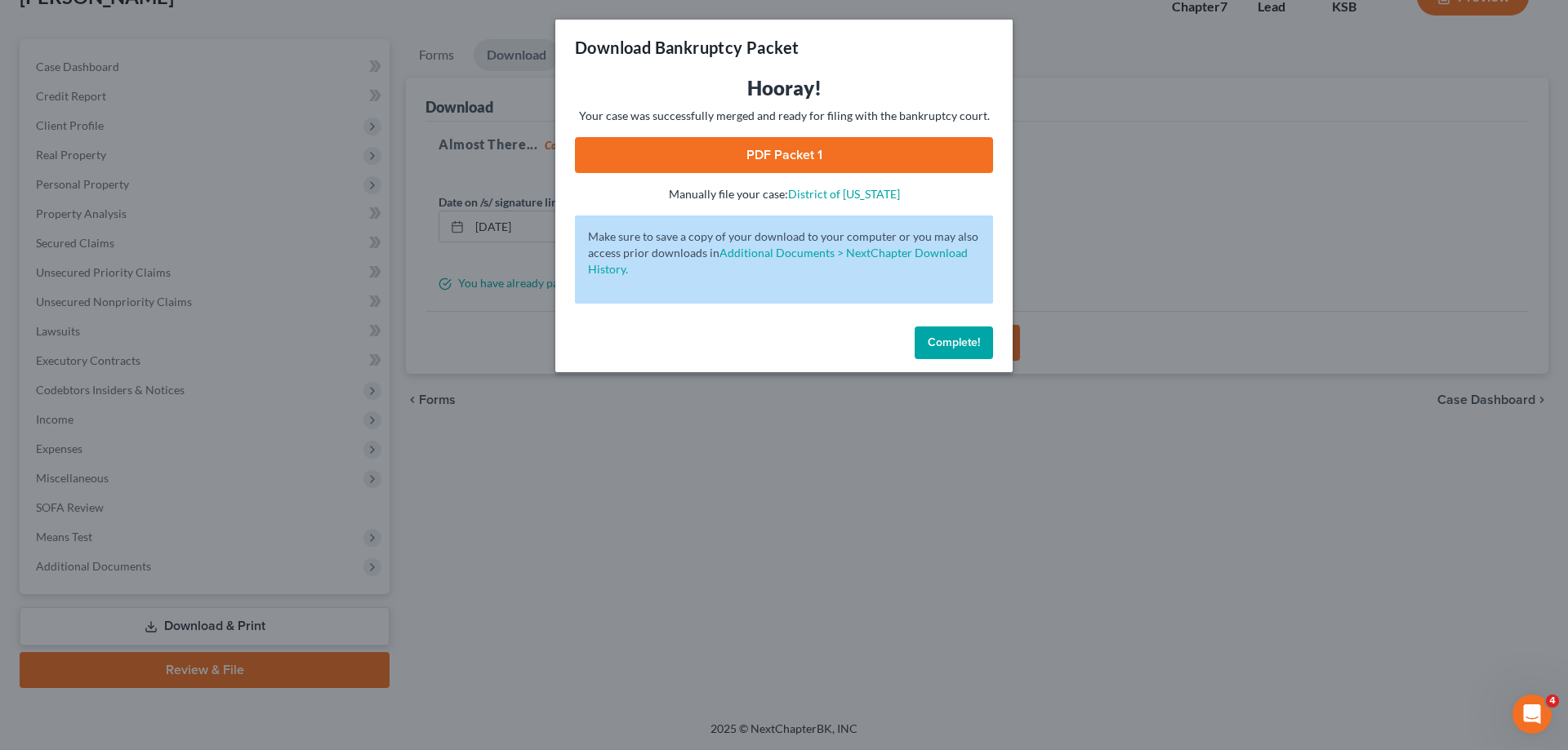
click at [763, 162] on link "PDF Packet 1" at bounding box center [783, 155] width 418 height 35
drag, startPoint x: 963, startPoint y: 340, endPoint x: 943, endPoint y: 280, distance: 63.2
click at [961, 340] on span "Complete!" at bounding box center [953, 342] width 52 height 14
